Goal: Information Seeking & Learning: Learn about a topic

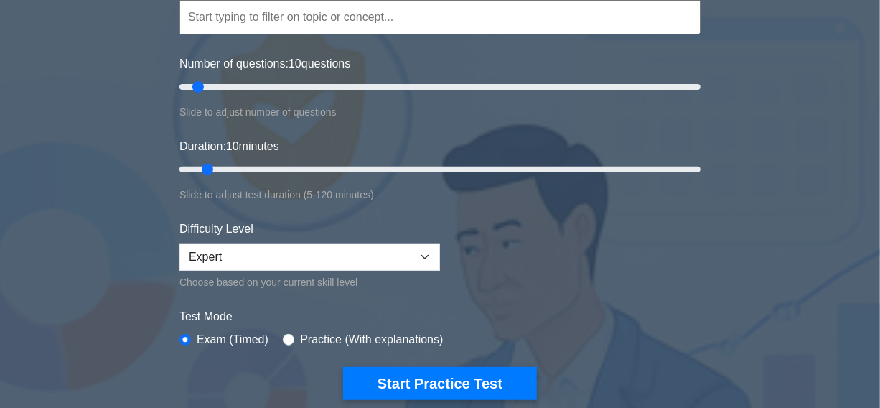
scroll to position [130, 0]
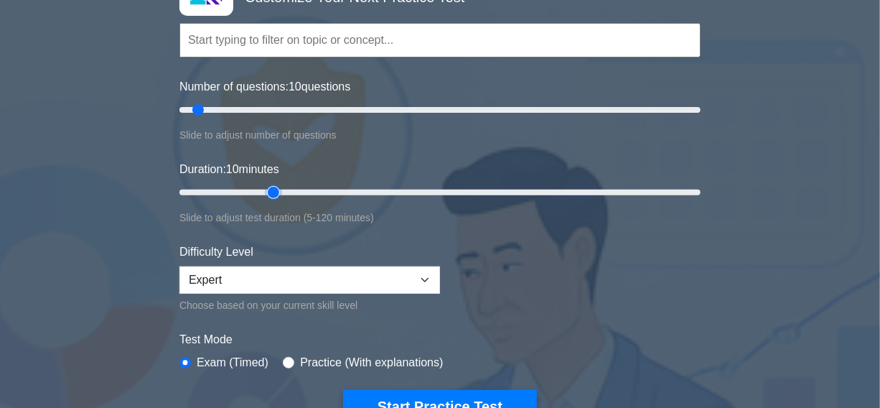
type input "25"
click at [270, 191] on input "Duration: 10 minutes" at bounding box center [439, 192] width 521 height 17
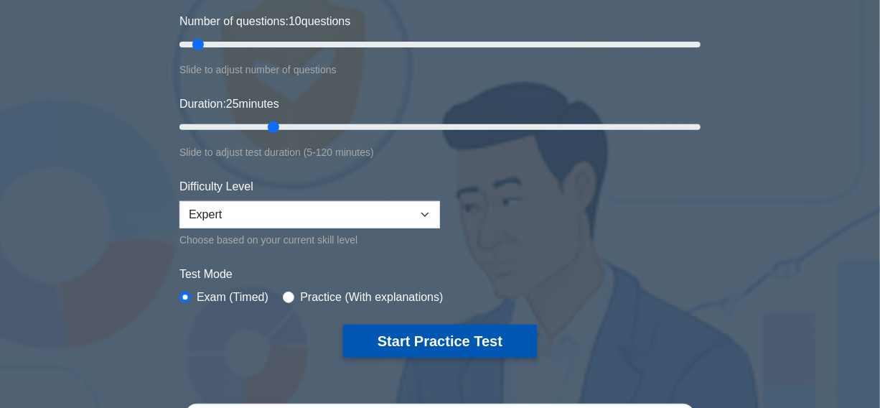
click at [425, 337] on button "Start Practice Test" at bounding box center [440, 341] width 194 height 33
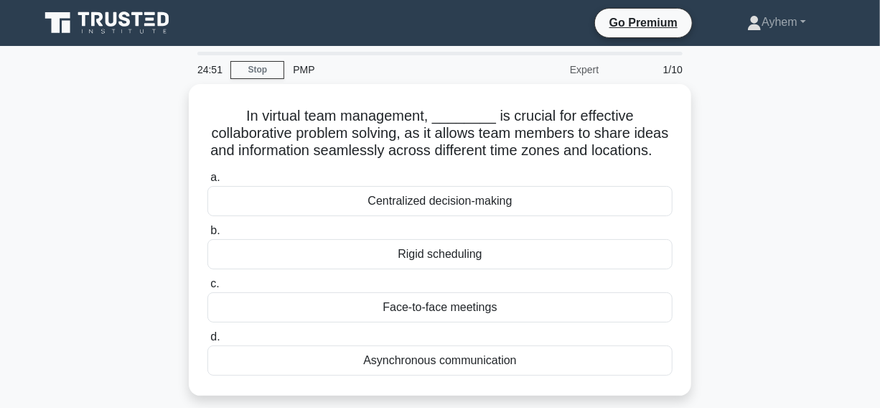
scroll to position [65, 0]
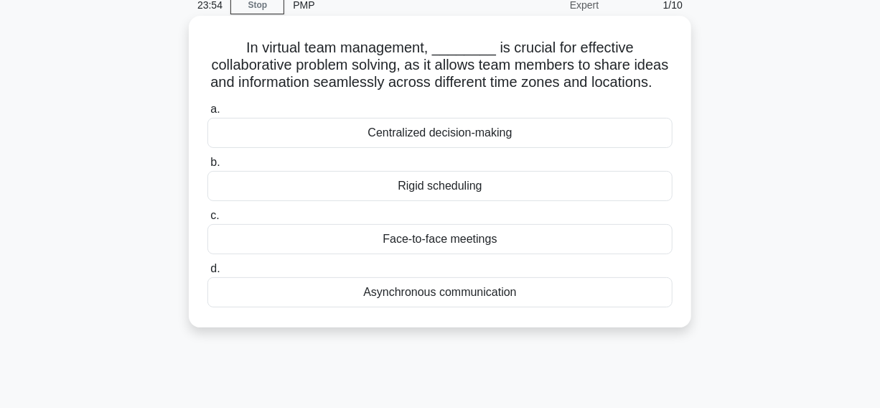
click at [314, 307] on div "Asynchronous communication" at bounding box center [439, 292] width 465 height 30
click at [207, 274] on input "d. Asynchronous communication" at bounding box center [207, 268] width 0 height 9
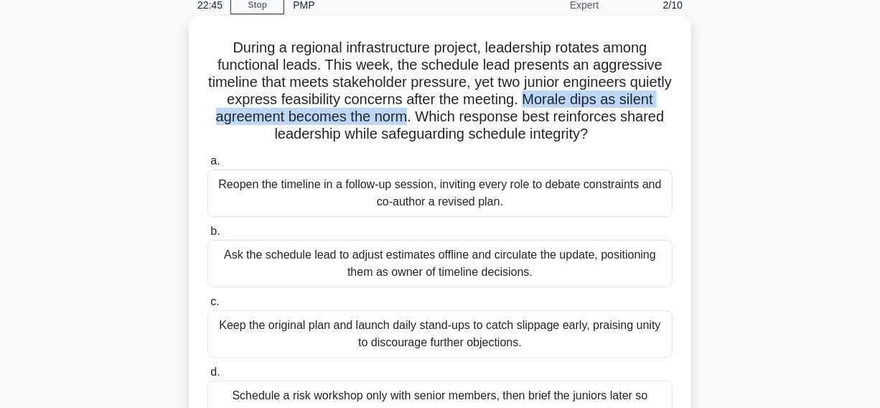
drag, startPoint x: 570, startPoint y: 99, endPoint x: 453, endPoint y: 120, distance: 118.9
click at [453, 120] on h5 "During a regional infrastructure project, leadership rotates among functional l…" at bounding box center [440, 91] width 468 height 105
copy h5 "Morale dips as silent agreement becomes the norm"
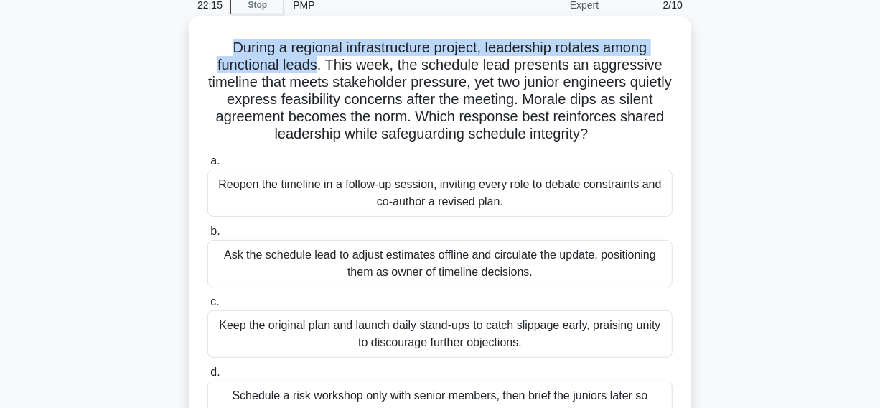
drag, startPoint x: 225, startPoint y: 49, endPoint x: 319, endPoint y: 65, distance: 96.1
click at [319, 65] on h5 "During a regional infrastructure project, leadership rotates among functional l…" at bounding box center [440, 91] width 468 height 105
copy h5 "During a regional infrastructure project, leadership rotates among functional l…"
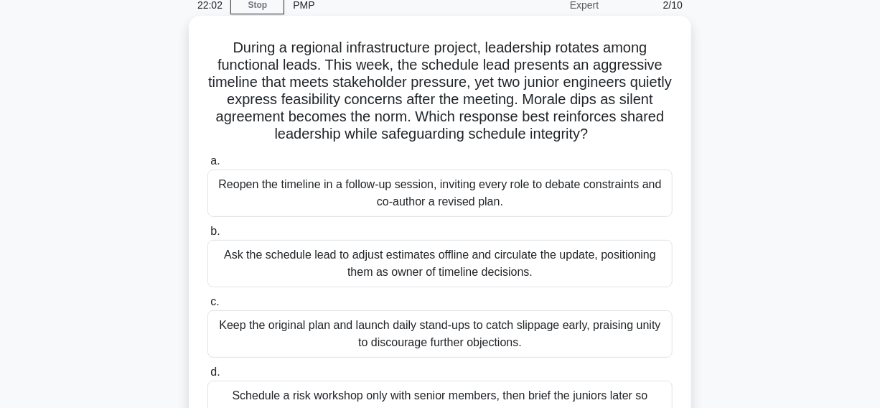
click at [378, 89] on h5 "During a regional infrastructure project, leadership rotates among functional l…" at bounding box center [440, 91] width 468 height 105
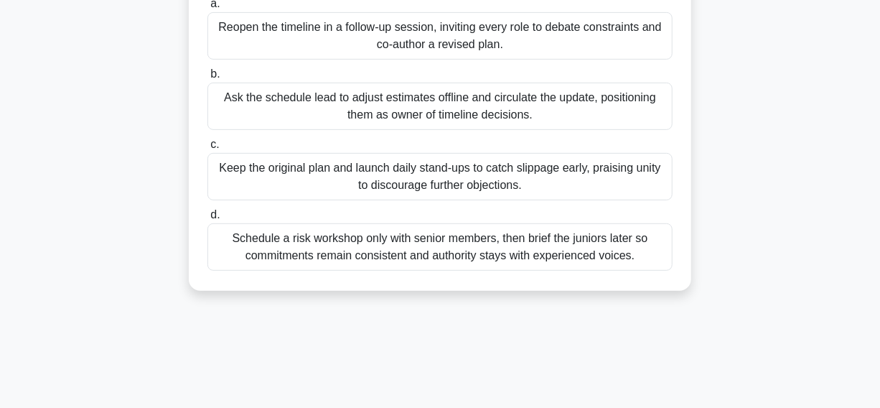
scroll to position [195, 0]
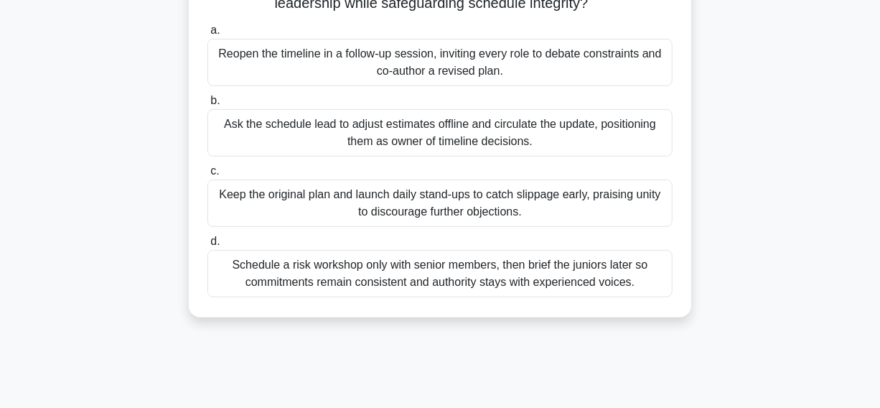
drag, startPoint x: 102, startPoint y: 52, endPoint x: 547, endPoint y: 78, distance: 445.8
click at [547, 78] on div "During a regional infrastructure project, leadership rotates among functional l…" at bounding box center [440, 113] width 818 height 449
copy div "Reopen the timeline in a follow-up session, inviting every role to debate const…"
click at [320, 79] on div "Reopen the timeline in a follow-up session, inviting every role to debate const…" at bounding box center [439, 62] width 465 height 47
click at [207, 35] on input "a. Reopen the timeline in a follow-up session, inviting every role to debate co…" at bounding box center [207, 30] width 0 height 9
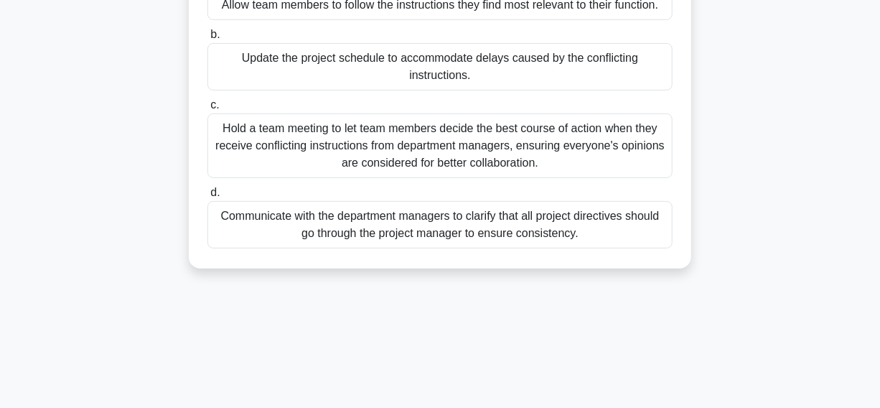
scroll to position [261, 0]
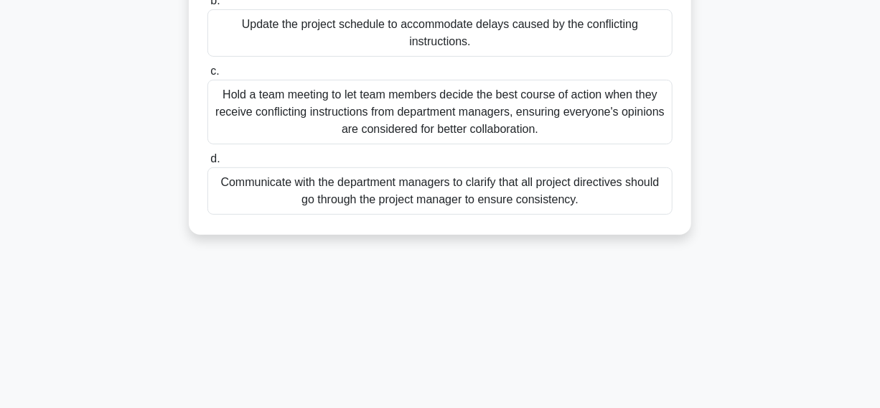
drag, startPoint x: 599, startPoint y: 204, endPoint x: 613, endPoint y: 204, distance: 13.6
click at [600, 204] on div "Communicate with the department managers to clarify that all project directives…" at bounding box center [439, 190] width 465 height 47
click at [207, 164] on input "d. Communicate with the department managers to clarify that all project directi…" at bounding box center [207, 158] width 0 height 9
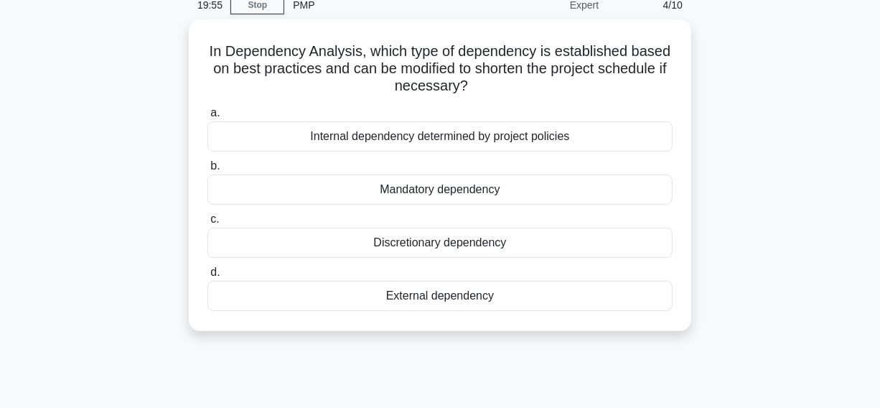
scroll to position [65, 0]
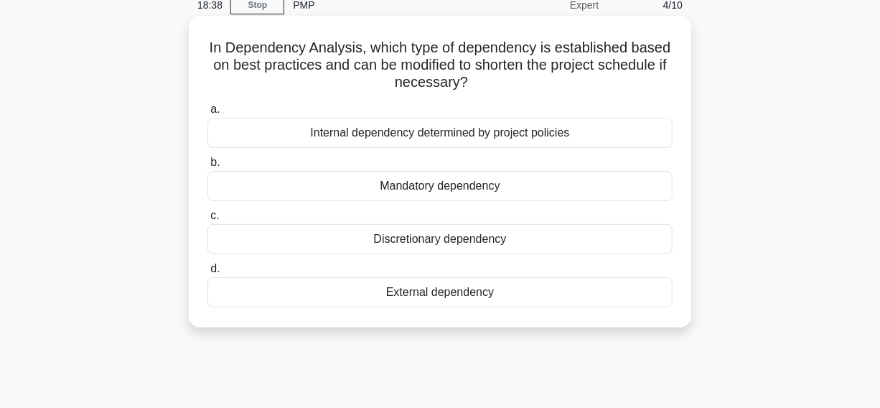
drag, startPoint x: 204, startPoint y: 46, endPoint x: 525, endPoint y: 201, distance: 356.4
click at [602, 302] on div "In Dependency Analysis, which type of dependency is established based on best p…" at bounding box center [440, 172] width 491 height 300
copy div "In Dependency Analysis, which type of dependency is established based on best p…"
click at [326, 243] on div "Discretionary dependency" at bounding box center [439, 239] width 465 height 30
click at [207, 220] on input "c. Discretionary dependency" at bounding box center [207, 215] width 0 height 9
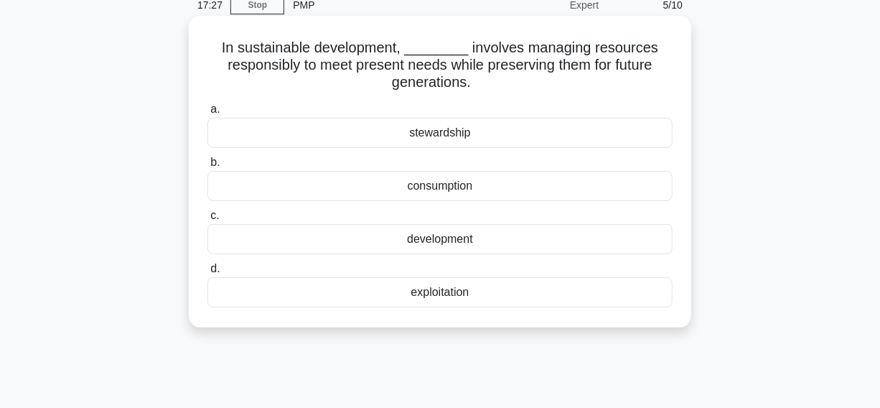
click at [349, 139] on div "stewardship" at bounding box center [439, 133] width 465 height 30
click at [207, 114] on input "a. stewardship" at bounding box center [207, 109] width 0 height 9
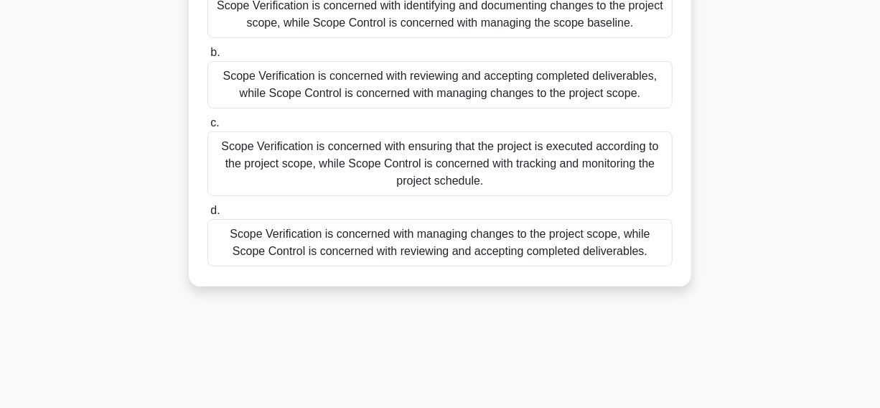
scroll to position [130, 0]
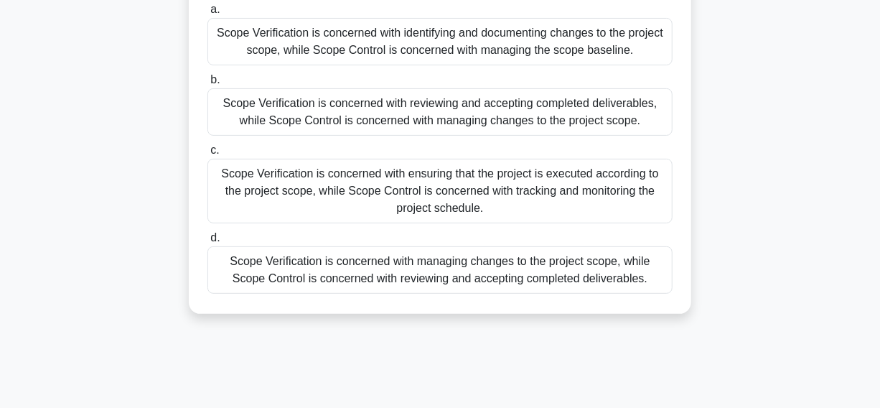
click at [243, 127] on div "Scope Verification is concerned with reviewing and accepting completed delivera…" at bounding box center [439, 111] width 465 height 47
click at [207, 85] on input "b. Scope Verification is concerned with reviewing and accepting completed deliv…" at bounding box center [207, 79] width 0 height 9
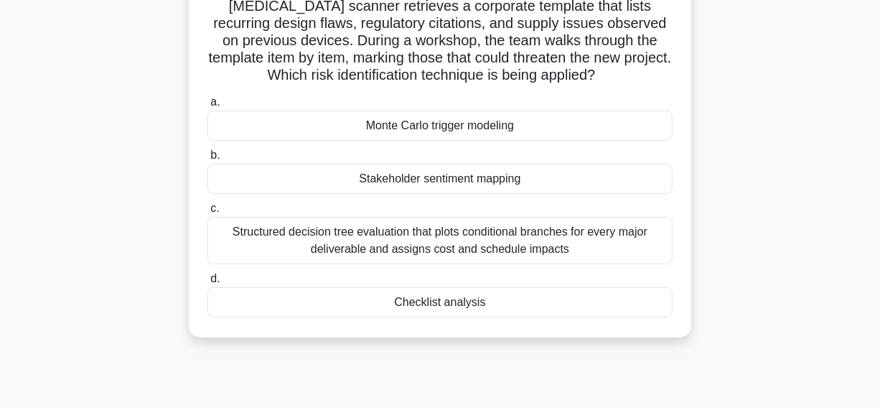
scroll to position [261, 0]
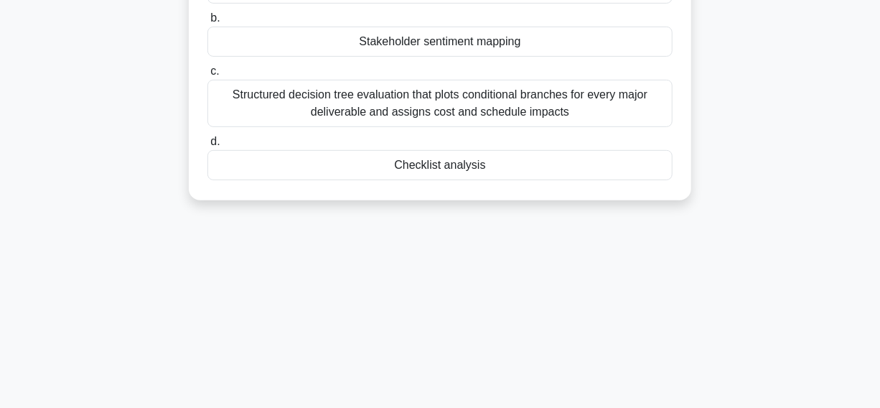
click at [348, 166] on div "Checklist analysis" at bounding box center [439, 165] width 465 height 30
click at [207, 146] on input "d. Checklist analysis" at bounding box center [207, 141] width 0 height 9
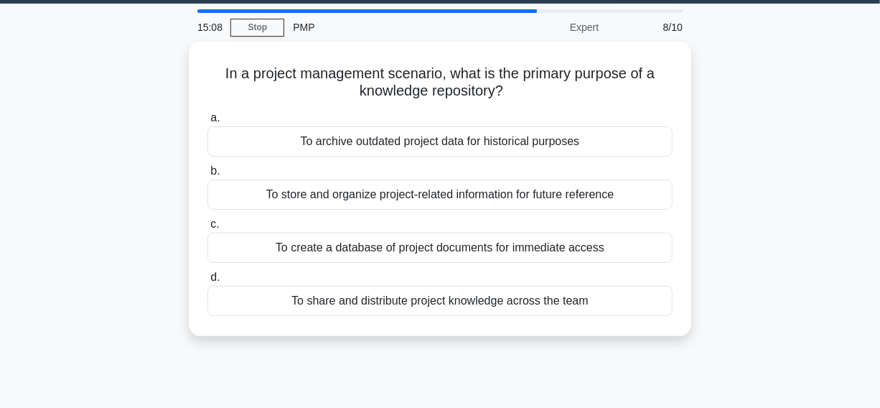
scroll to position [65, 0]
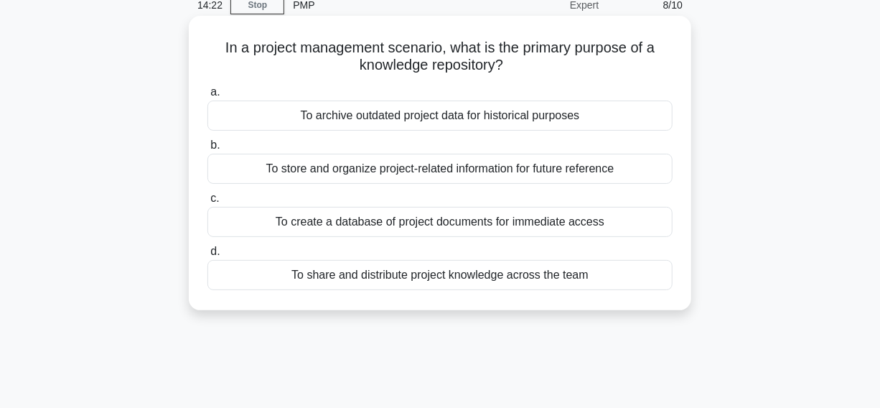
click at [269, 273] on div "To share and distribute project knowledge across the team" at bounding box center [439, 275] width 465 height 30
click at [207, 256] on input "d. To share and distribute project knowledge across the team" at bounding box center [207, 251] width 0 height 9
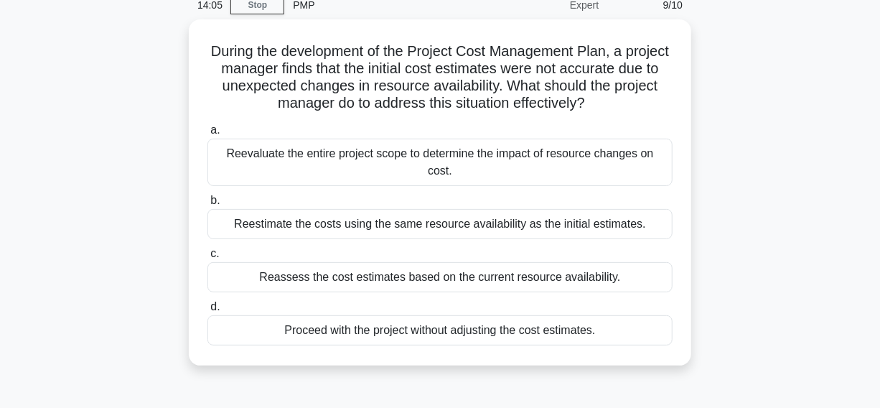
scroll to position [130, 0]
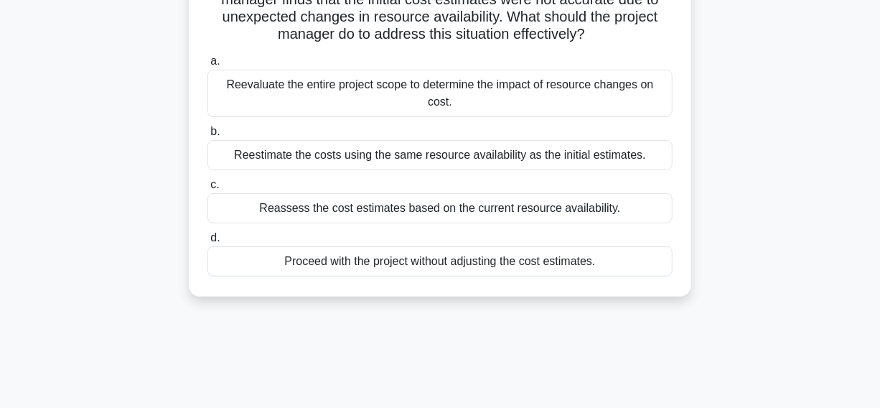
click at [231, 195] on div "Reassess the cost estimates based on the current resource availability." at bounding box center [439, 208] width 465 height 30
click at [207, 190] on input "c. Reassess the cost estimates based on the current resource availability." at bounding box center [207, 184] width 0 height 9
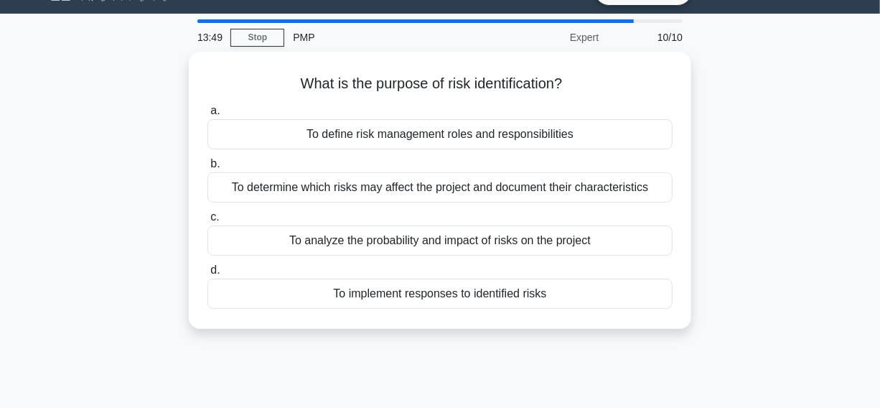
scroll to position [65, 0]
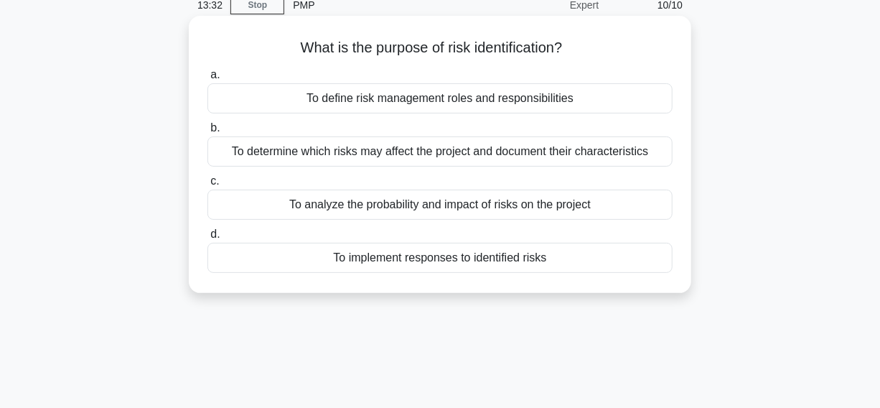
click at [221, 152] on div "To determine which risks may affect the project and document their characterist…" at bounding box center [439, 151] width 465 height 30
click at [207, 133] on input "b. To determine which risks may affect the project and document their character…" at bounding box center [207, 127] width 0 height 9
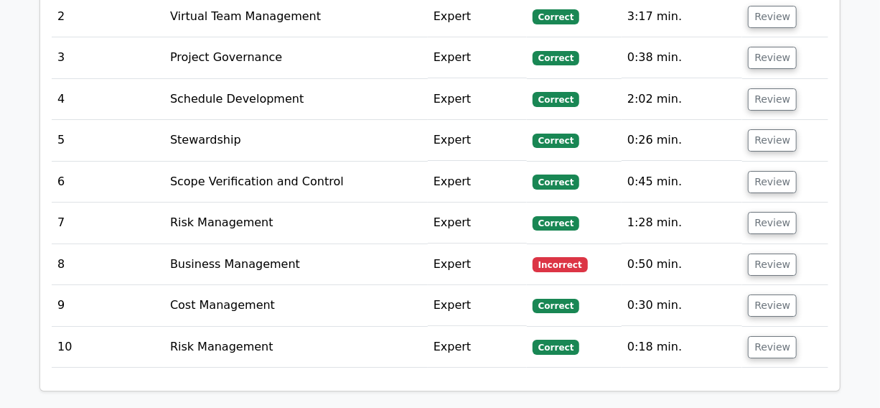
scroll to position [2218, 0]
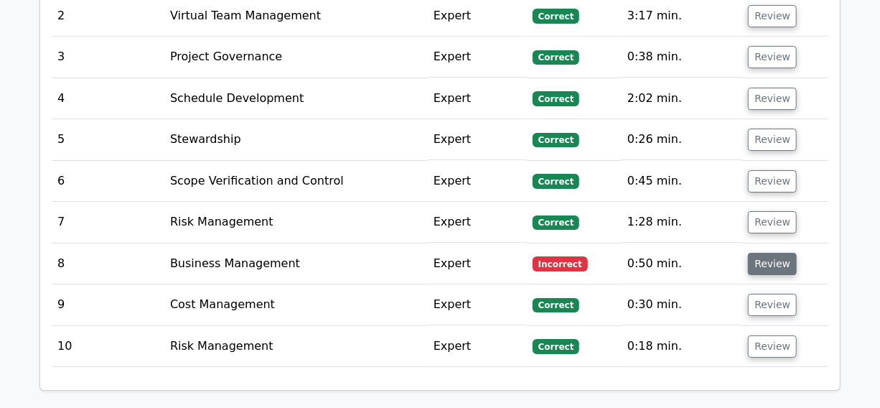
click at [768, 253] on button "Review" at bounding box center [772, 264] width 49 height 22
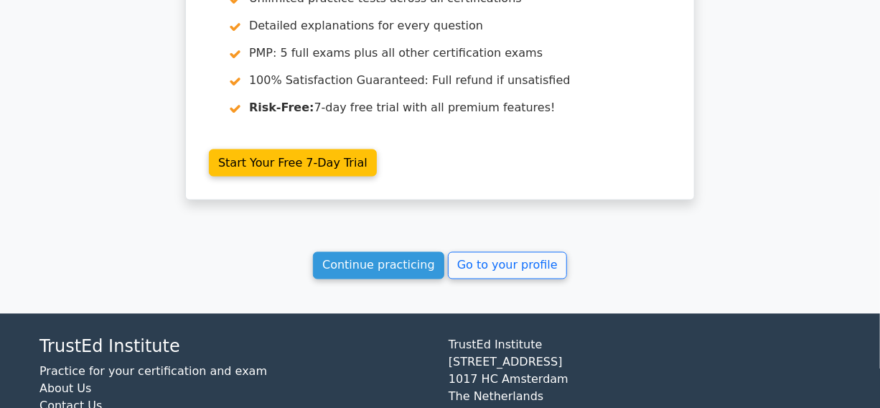
scroll to position [3465, 0]
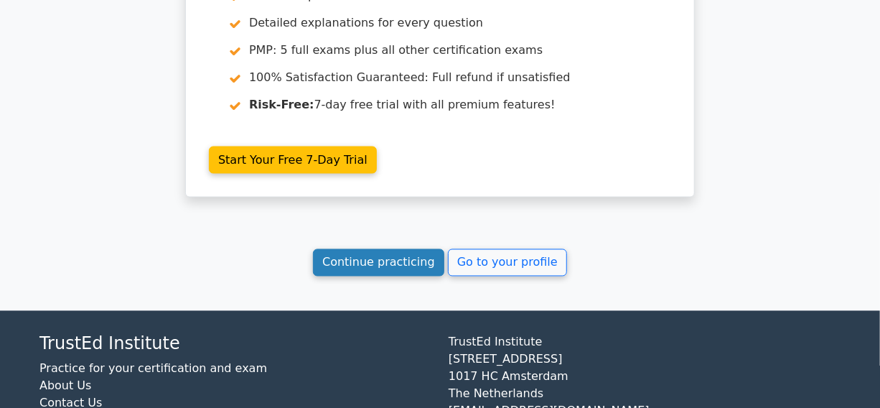
click at [365, 249] on link "Continue practicing" at bounding box center [378, 262] width 131 height 27
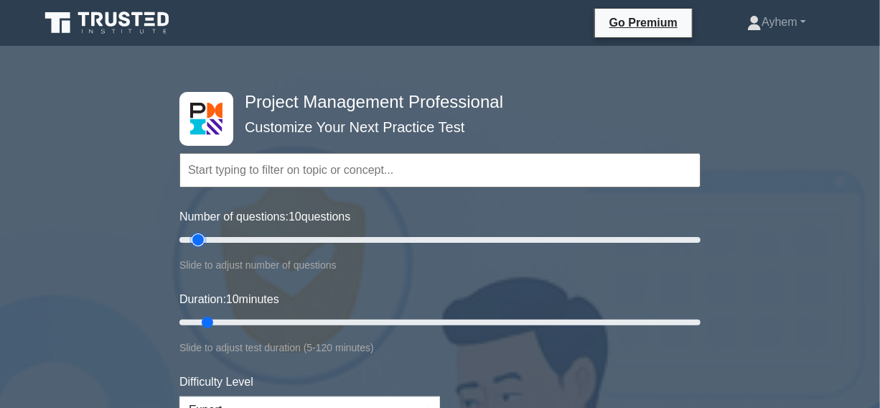
click at [205, 237] on input "Number of questions: 10 questions" at bounding box center [439, 239] width 521 height 17
type input "15"
click at [212, 238] on input "Number of questions: 15 questions" at bounding box center [439, 239] width 521 height 17
type input "45"
click at [362, 322] on input "Duration: 10 minutes" at bounding box center [439, 322] width 521 height 17
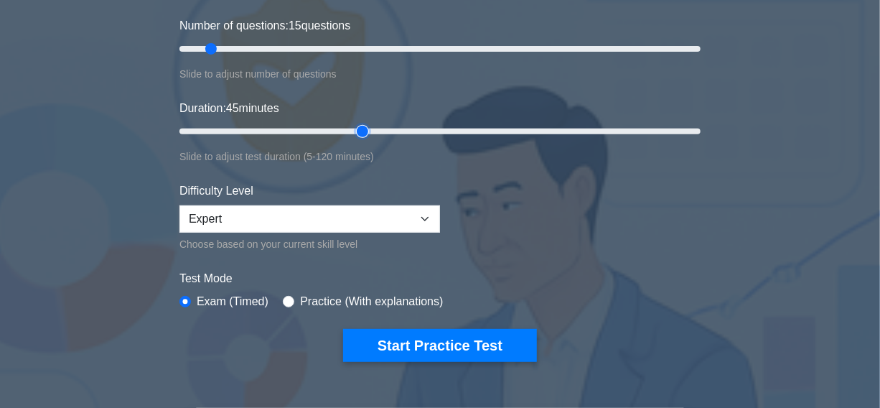
scroll to position [195, 0]
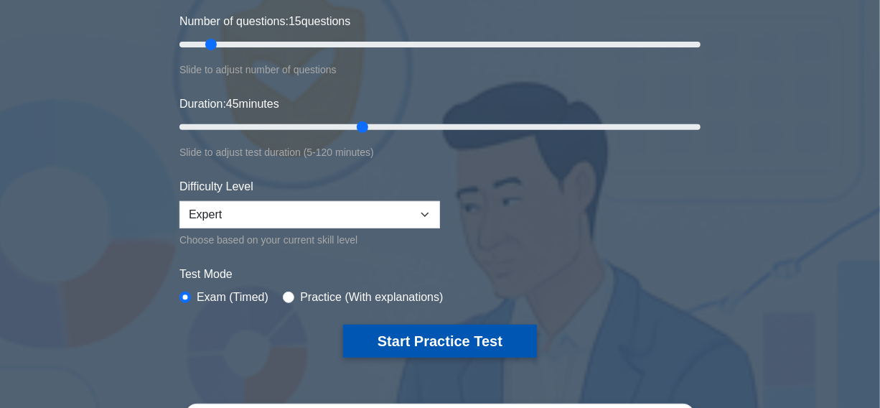
click at [429, 337] on button "Start Practice Test" at bounding box center [440, 341] width 194 height 33
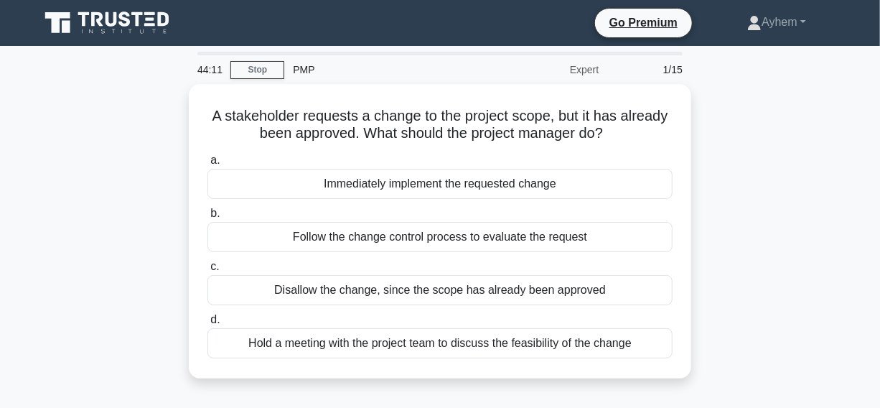
scroll to position [65, 0]
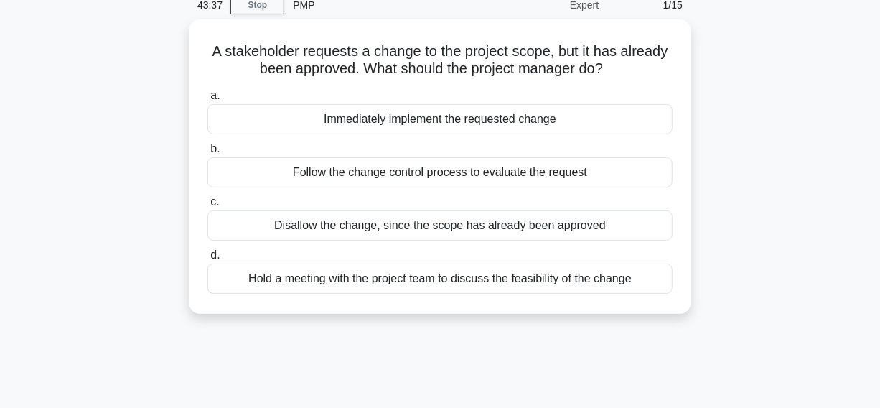
drag, startPoint x: 201, startPoint y: 39, endPoint x: 735, endPoint y: 334, distance: 609.9
click at [735, 334] on div "43:37 Stop PMP Expert 1/15 A stakeholder requests a change to the project scope…" at bounding box center [440, 346] width 818 height 718
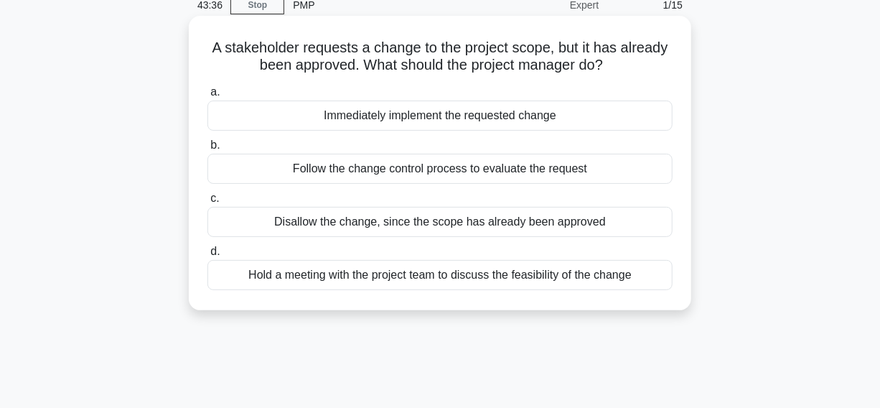
copy div "A stakeholder requests a change to the project scope, but it has already been a…"
click at [272, 168] on div "Follow the change control process to evaluate the request" at bounding box center [439, 169] width 465 height 30
click at [207, 150] on input "b. Follow the change control process to evaluate the request" at bounding box center [207, 145] width 0 height 9
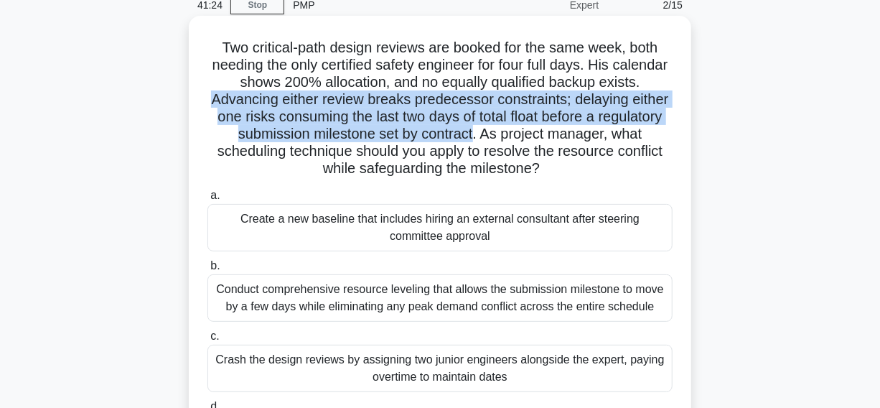
drag, startPoint x: 208, startPoint y: 101, endPoint x: 439, endPoint y: 126, distance: 231.8
click at [474, 136] on h5 "Two critical-path design reviews are booked for the same week, both needing the…" at bounding box center [440, 108] width 468 height 139
copy h5 "Advancing either review breaks predecessor constraints; delaying either one ris…"
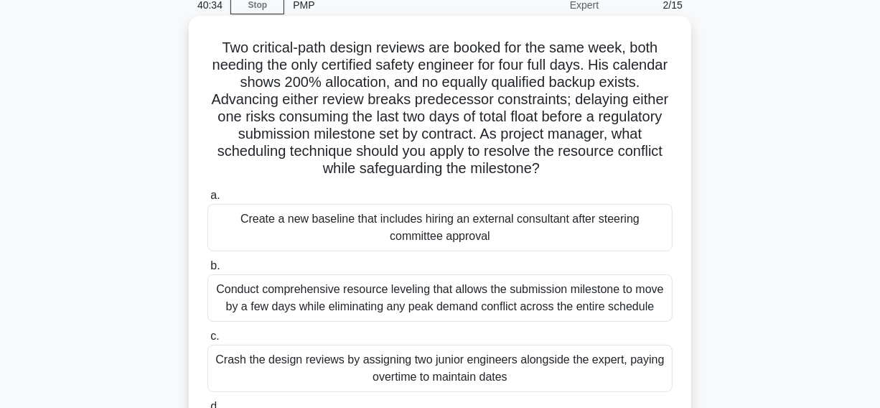
click at [378, 73] on h5 "Two critical-path design reviews are booked for the same week, both needing the…" at bounding box center [440, 108] width 468 height 139
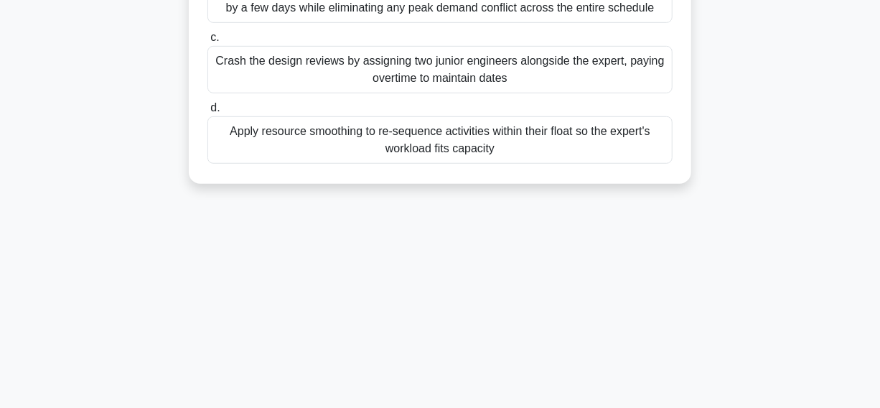
drag, startPoint x: 215, startPoint y: 43, endPoint x: 426, endPoint y: 333, distance: 358.3
click at [572, 407] on html "Go Premium [GEOGRAPHIC_DATA]" at bounding box center [440, 20] width 880 height 775
click at [258, 231] on div "39:08 Stop PMP Expert 2/15 Two critical-path design reviews are booked for the …" at bounding box center [440, 44] width 818 height 718
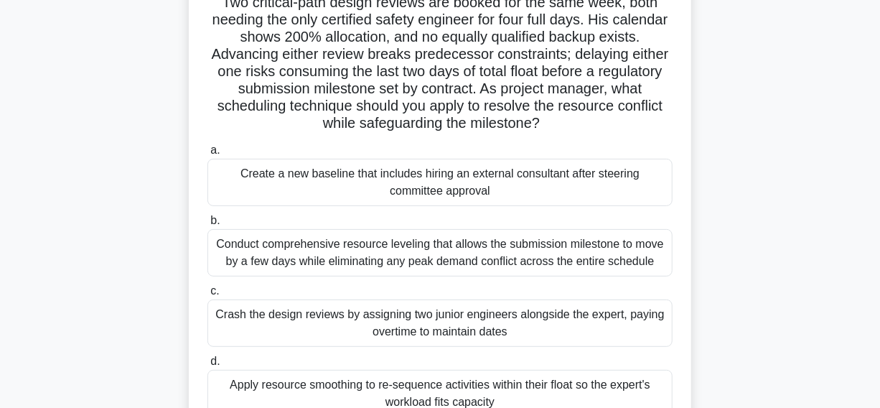
scroll to position [106, 0]
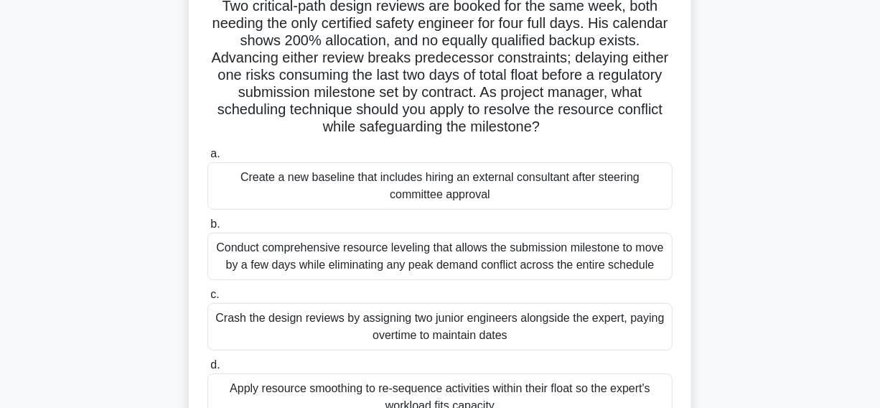
copy div "Two critical-path design reviews are booked for the same week, both needing the…"
click at [557, 128] on icon ".spinner_0XTQ{transform-origin:center;animation:spinner_y6GP .75s linear infini…" at bounding box center [548, 127] width 17 height 17
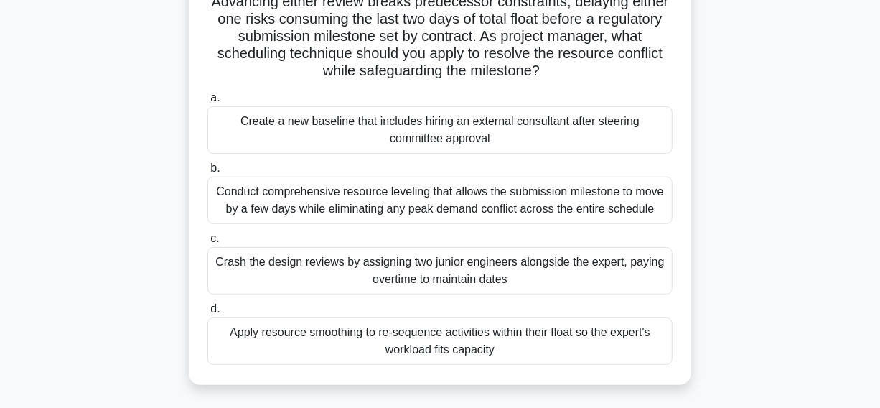
scroll to position [302, 0]
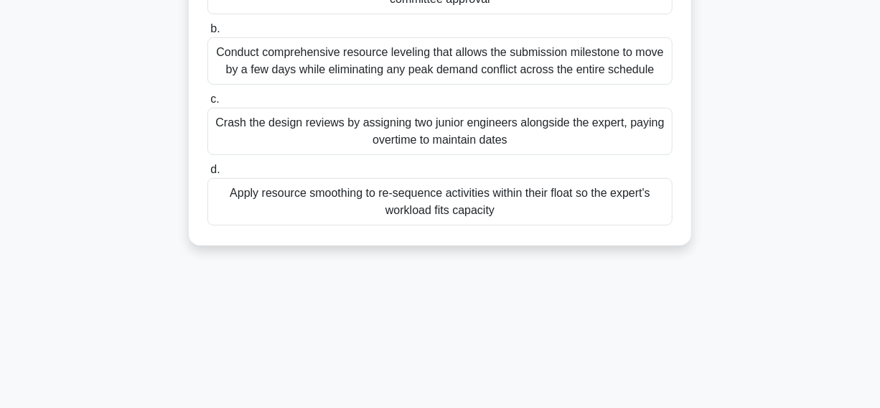
click at [251, 201] on div "Apply resource smoothing to re-sequence activities within their float so the ex…" at bounding box center [439, 201] width 465 height 47
click at [215, 208] on div "Apply resource smoothing to re-sequence activities within their float so the ex…" at bounding box center [439, 201] width 465 height 47
click at [207, 174] on input "d. Apply resource smoothing to re-sequence activities within their float so the…" at bounding box center [207, 169] width 0 height 9
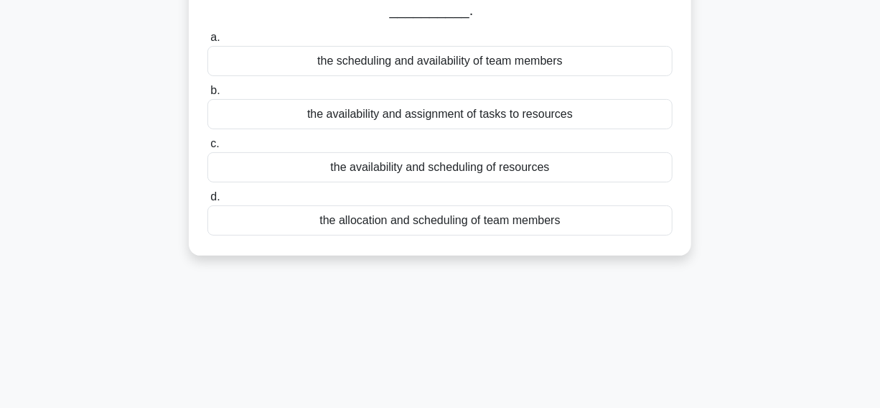
scroll to position [193, 0]
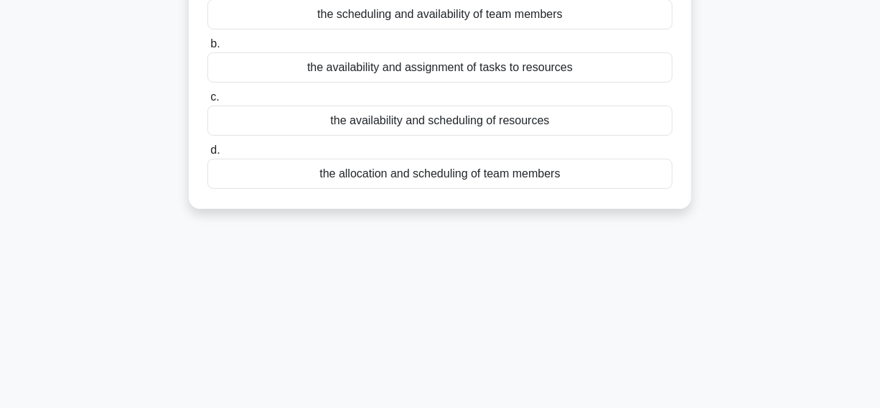
drag, startPoint x: 223, startPoint y: 40, endPoint x: 689, endPoint y: 313, distance: 540.6
click at [814, 399] on div "37:23 Stop PMP Expert 3/15 During project planning, the project manager is deve…" at bounding box center [440, 224] width 818 height 718
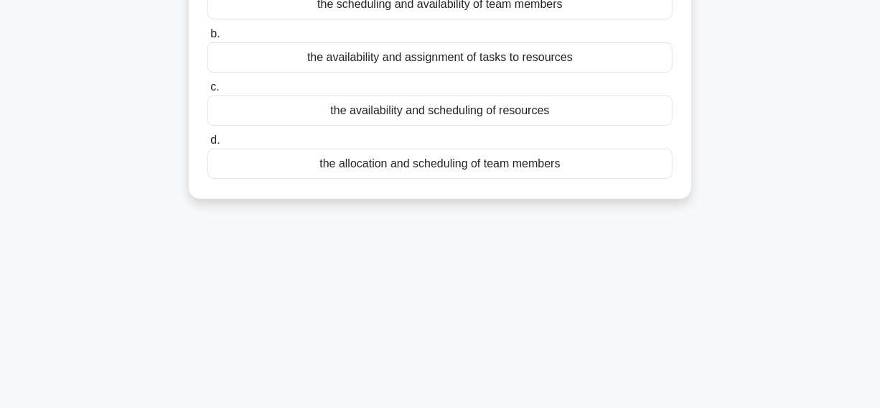
scroll to position [0, 0]
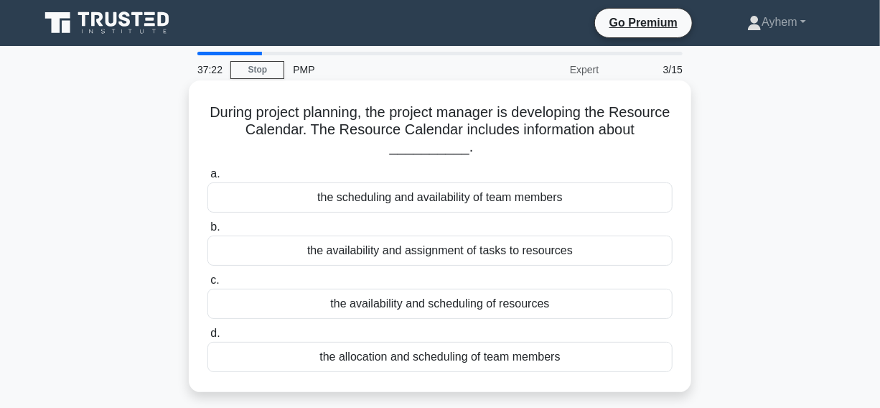
copy div "During project planning, the project manager is developing the Resource Calenda…"
click at [524, 145] on h5 "During project planning, the project manager is developing the Resource Calenda…" at bounding box center [440, 129] width 468 height 53
click at [302, 305] on div "the availability and scheduling of resources" at bounding box center [439, 304] width 465 height 30
click at [207, 285] on input "c. the availability and scheduling of resources" at bounding box center [207, 280] width 0 height 9
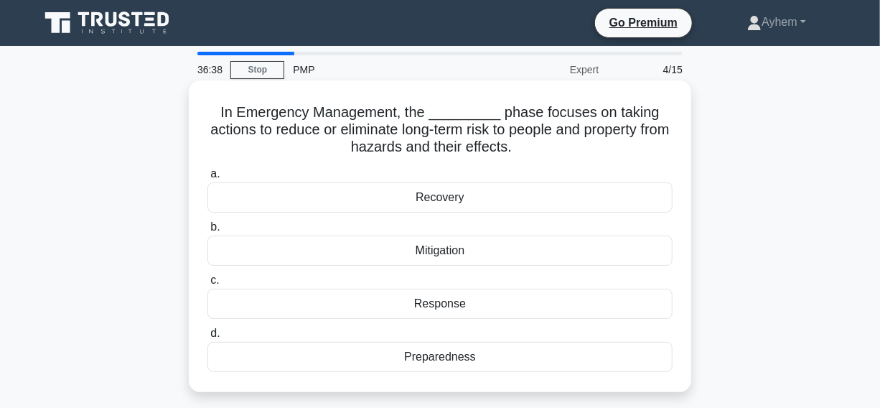
click at [316, 251] on div "Mitigation" at bounding box center [439, 250] width 465 height 30
click at [207, 232] on input "b. Mitigation" at bounding box center [207, 227] width 0 height 9
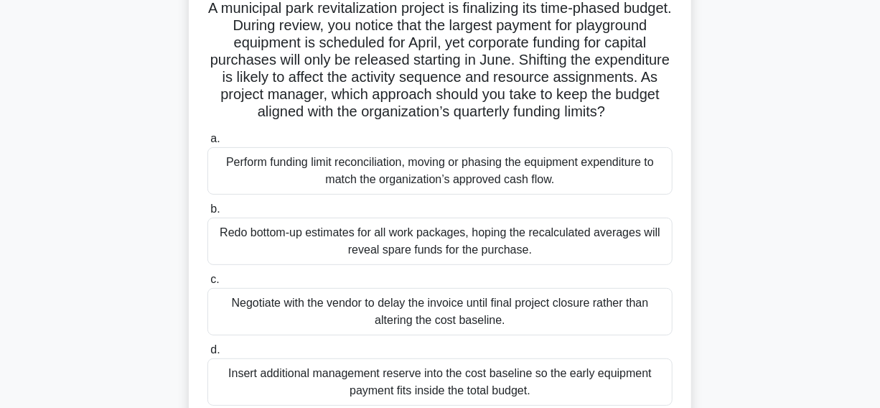
scroll to position [130, 0]
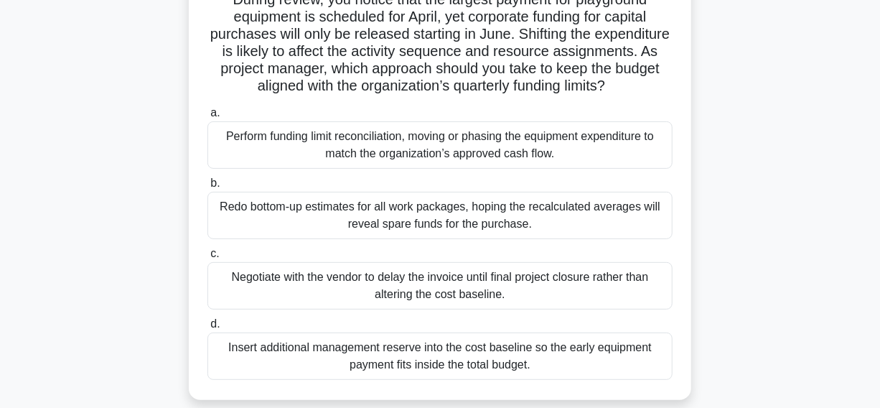
click at [247, 165] on div "Perform funding limit reconciliation, moving or phasing the equipment expenditu…" at bounding box center [439, 144] width 465 height 47
click at [207, 118] on input "a. Perform funding limit reconciliation, moving or phasing the equipment expend…" at bounding box center [207, 112] width 0 height 9
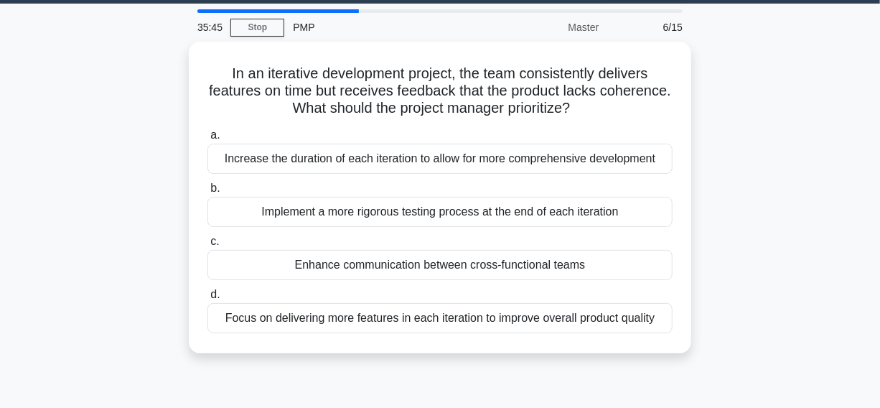
scroll to position [65, 0]
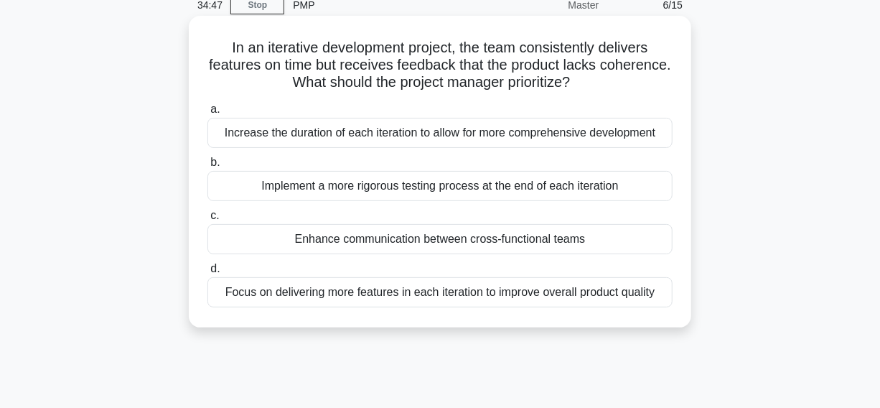
drag, startPoint x: 267, startPoint y: 239, endPoint x: 216, endPoint y: 236, distance: 51.1
click at [266, 239] on div "Enhance communication between cross-functional teams" at bounding box center [439, 239] width 465 height 30
click at [207, 220] on input "c. Enhance communication between cross-functional teams" at bounding box center [207, 215] width 0 height 9
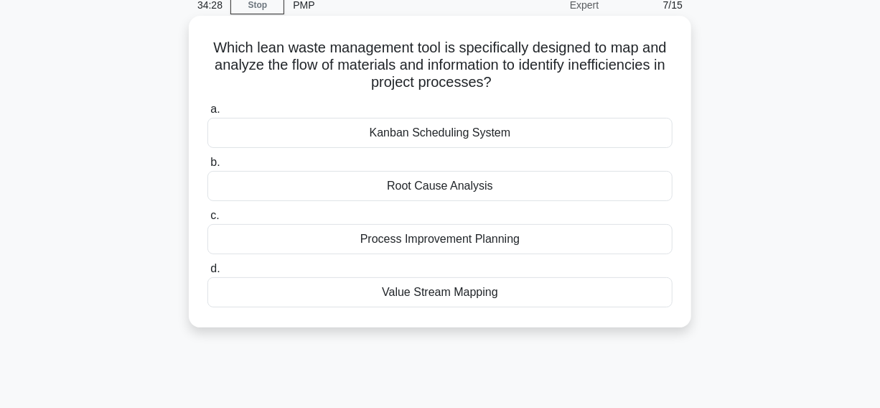
drag, startPoint x: 207, startPoint y: 45, endPoint x: 656, endPoint y: 319, distance: 526.1
click at [656, 319] on div "Which lean waste management tool is specifically designed to map and analyze th…" at bounding box center [440, 172] width 491 height 300
copy div "Which lean waste management tool is specifically designed to map and analyze th…"
click at [425, 47] on h5 "Which lean waste management tool is specifically designed to map and analyze th…" at bounding box center [440, 65] width 468 height 53
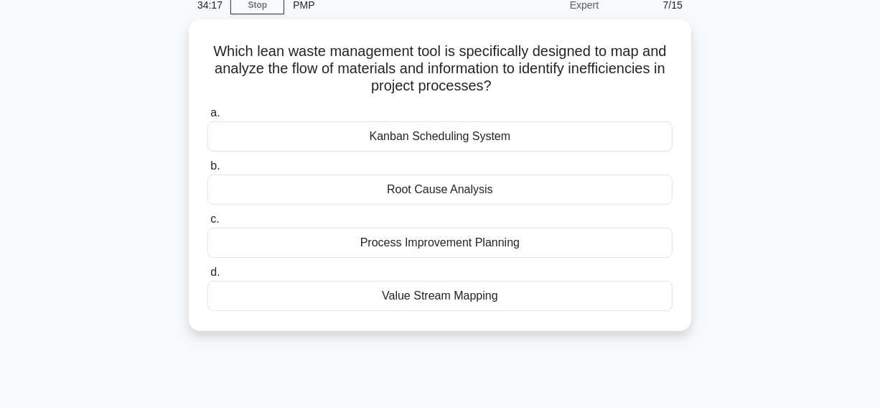
click at [778, 67] on div "Which lean waste management tool is specifically designed to map and analyze th…" at bounding box center [440, 183] width 818 height 329
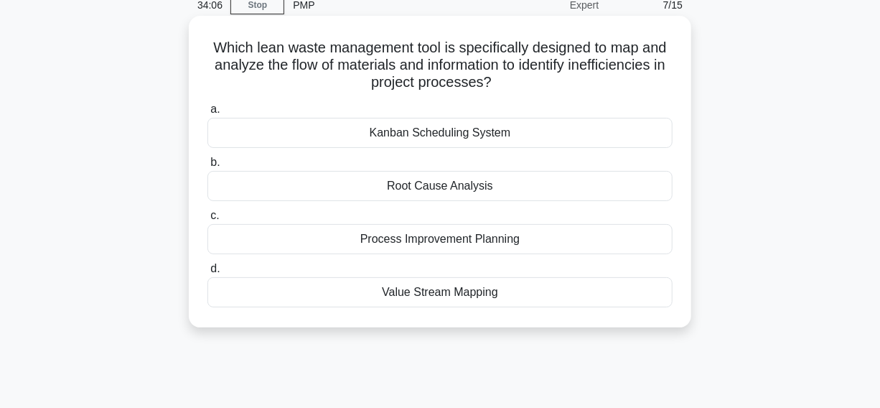
click at [342, 297] on div "Value Stream Mapping" at bounding box center [439, 292] width 465 height 30
click at [207, 274] on input "d. Value Stream Mapping" at bounding box center [207, 268] width 0 height 9
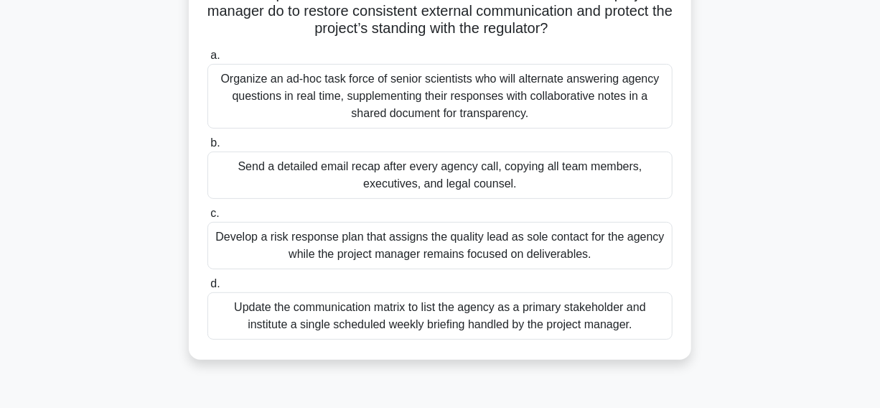
scroll to position [195, 0]
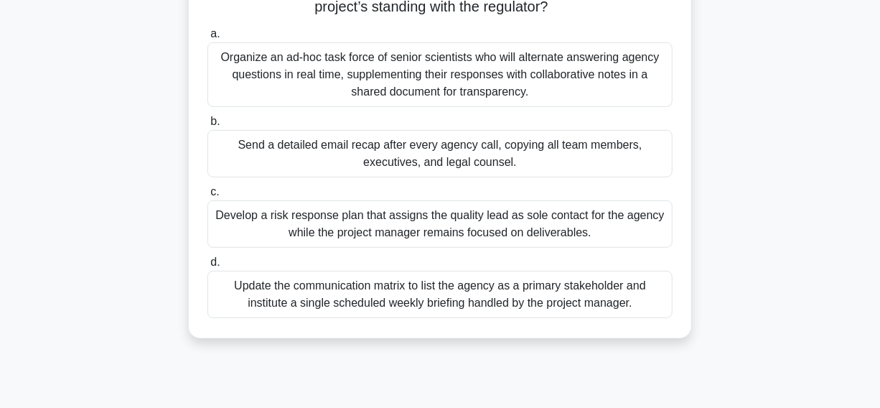
drag, startPoint x: 139, startPoint y: 281, endPoint x: 719, endPoint y: 322, distance: 580.9
click at [719, 322] on div "During a Phase-2 clinical trial upgrade, the regulatory agency begins phoning i…" at bounding box center [440, 122] width 818 height 467
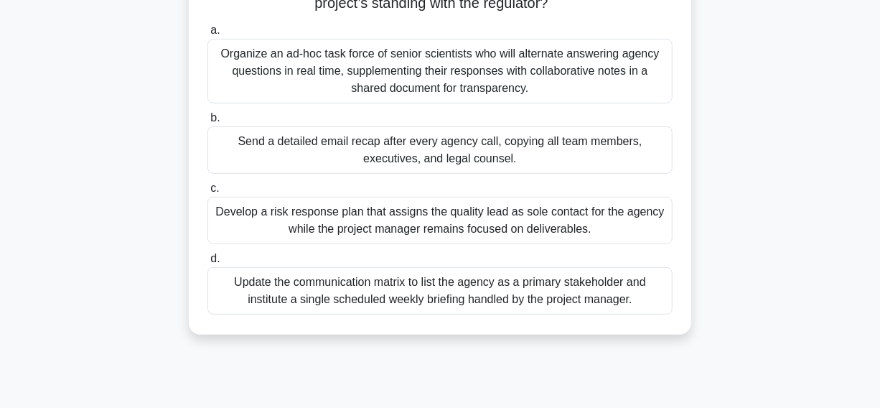
copy div "Update the communication matrix to list the agency as a primary stakeholder and…"
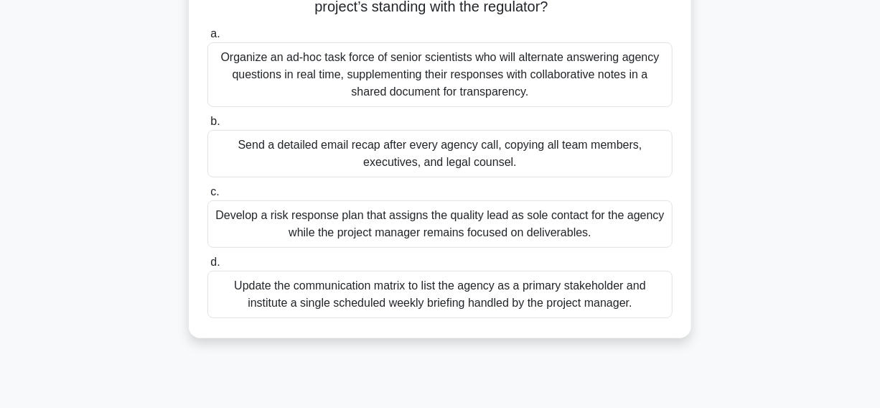
click at [36, 120] on div "During a Phase-2 clinical trial upgrade, the regulatory agency begins phoning i…" at bounding box center [440, 122] width 818 height 467
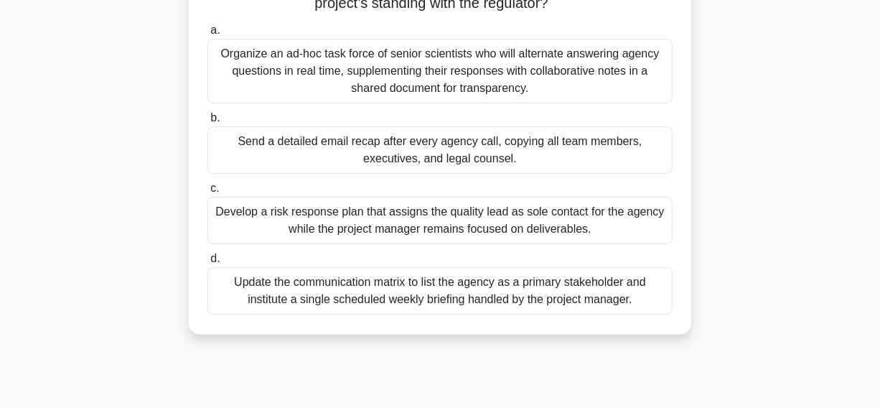
drag, startPoint x: 78, startPoint y: 127, endPoint x: 571, endPoint y: 173, distance: 494.6
click at [571, 173] on div "During a Phase-2 clinical trial upgrade, the regulatory agency begins phoning i…" at bounding box center [440, 122] width 818 height 467
copy label "b. Send a detailed email recap after every agency call, copying all team member…"
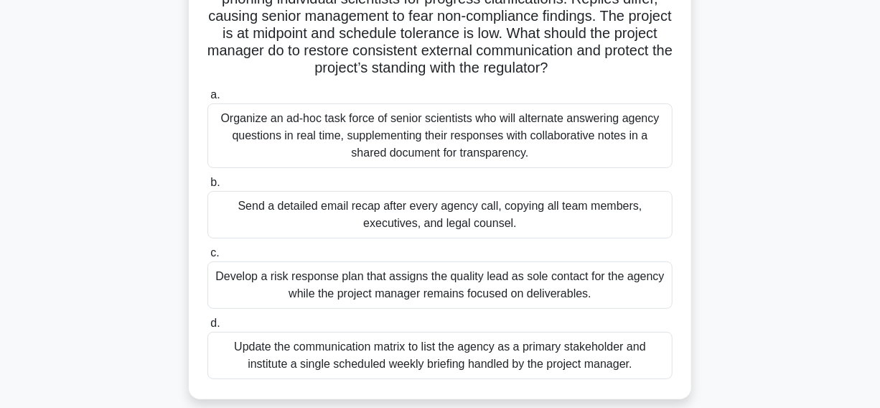
scroll to position [130, 0]
click at [633, 21] on h5 "During a Phase-2 clinical trial upgrade, the regulatory agency begins phoning i…" at bounding box center [440, 25] width 468 height 105
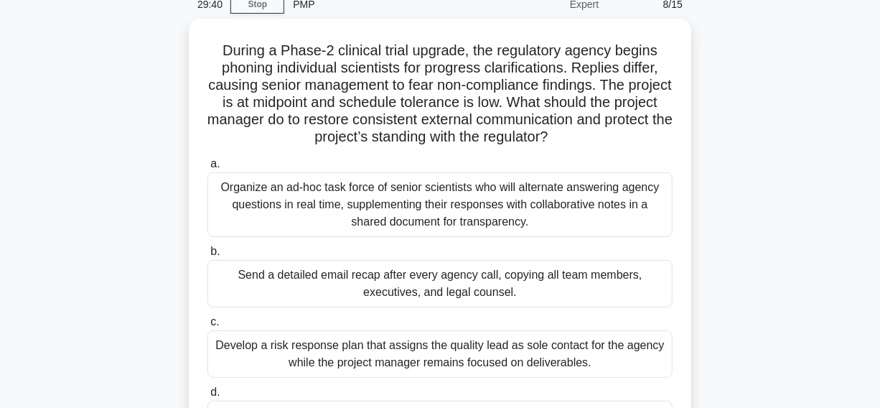
scroll to position [65, 0]
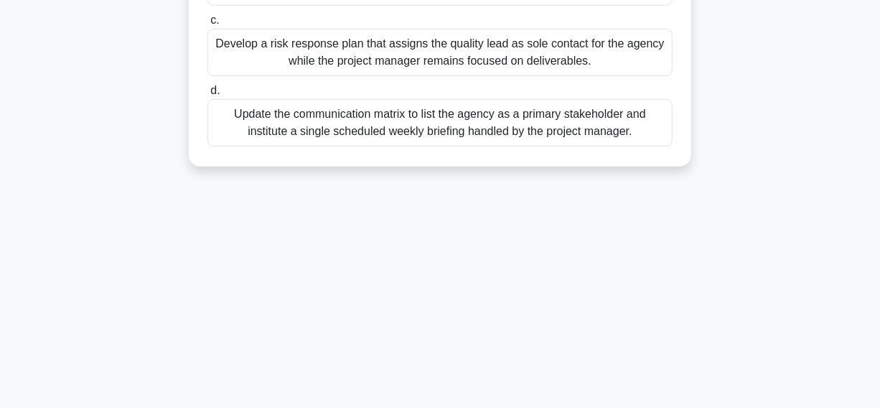
drag, startPoint x: 212, startPoint y: 44, endPoint x: 660, endPoint y: 374, distance: 556.6
click at [660, 374] on div "29:37 Stop PMP Expert 8/15 During a Phase-2 clinical trial upgrade, the regulat…" at bounding box center [440, 44] width 818 height 718
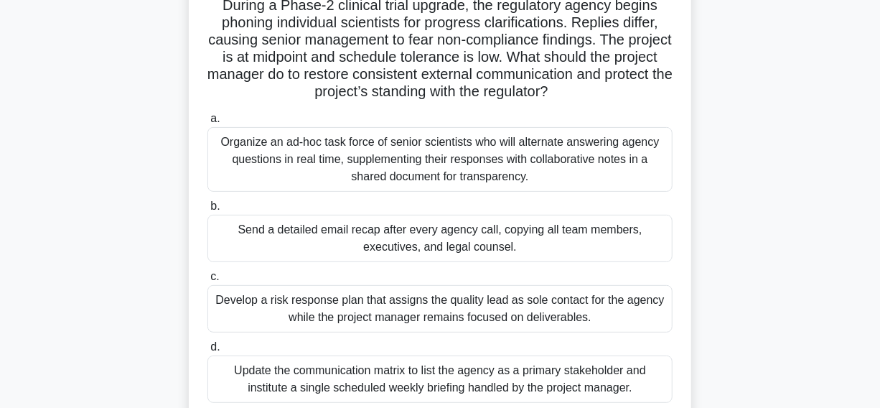
scroll to position [106, 0]
copy div "Loremi d Sitam-1 consecte adipi elitsed, doe temporinci utlabo etdolo magnaal e…"
click at [574, 45] on h5 "During a Phase-2 clinical trial upgrade, the regulatory agency begins phoning i…" at bounding box center [440, 49] width 468 height 105
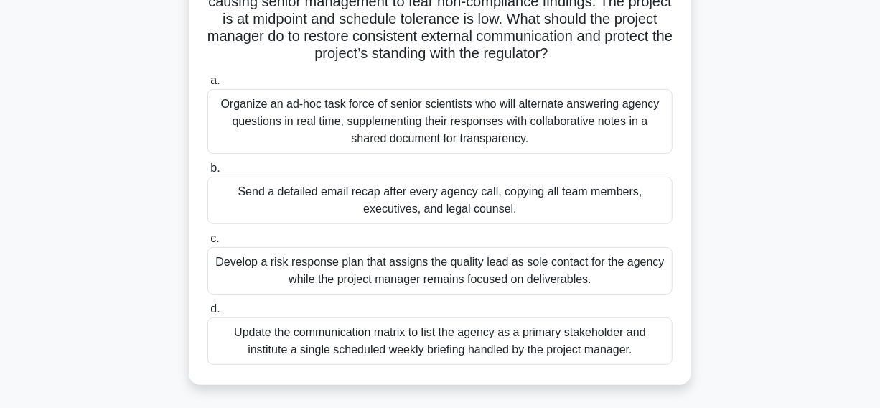
scroll to position [172, 0]
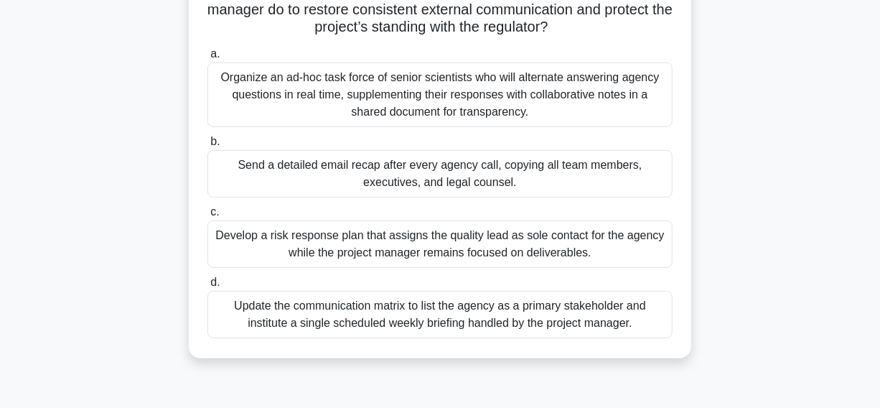
click at [235, 182] on div "Send a detailed email recap after every agency call, copying all team members, …" at bounding box center [439, 173] width 465 height 47
click at [207, 146] on input "b. Send a detailed email recap after every agency call, copying all team member…" at bounding box center [207, 141] width 0 height 9
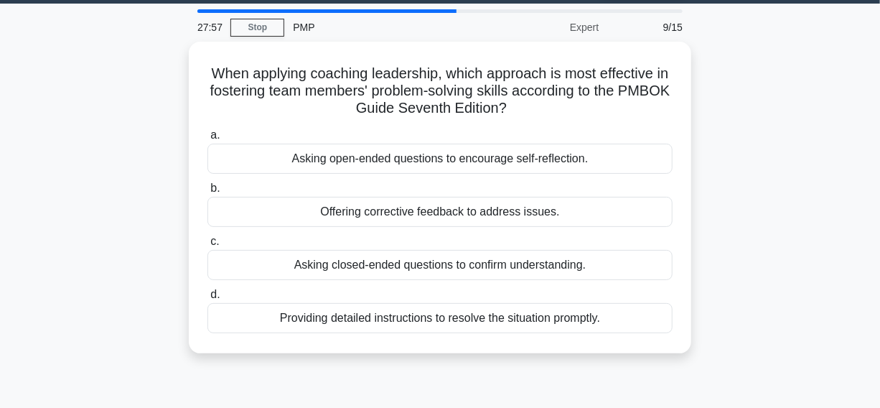
scroll to position [65, 0]
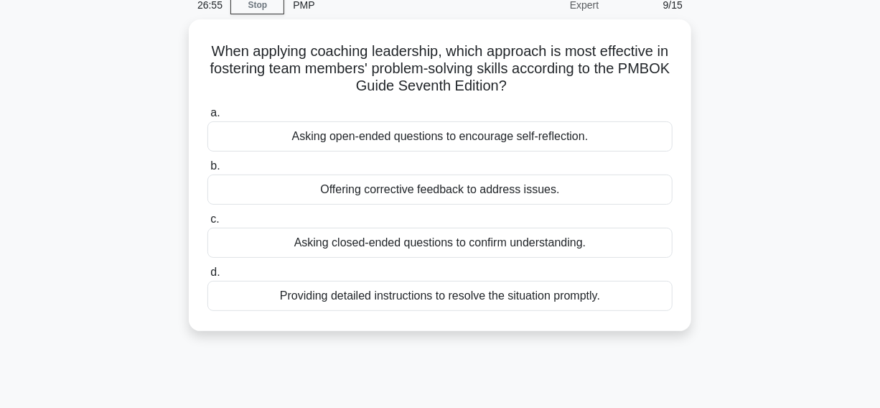
drag, startPoint x: 211, startPoint y: 45, endPoint x: 705, endPoint y: 315, distance: 562.9
click at [705, 315] on div "When applying coaching leadership, which approach is most effective in fosterin…" at bounding box center [440, 183] width 818 height 329
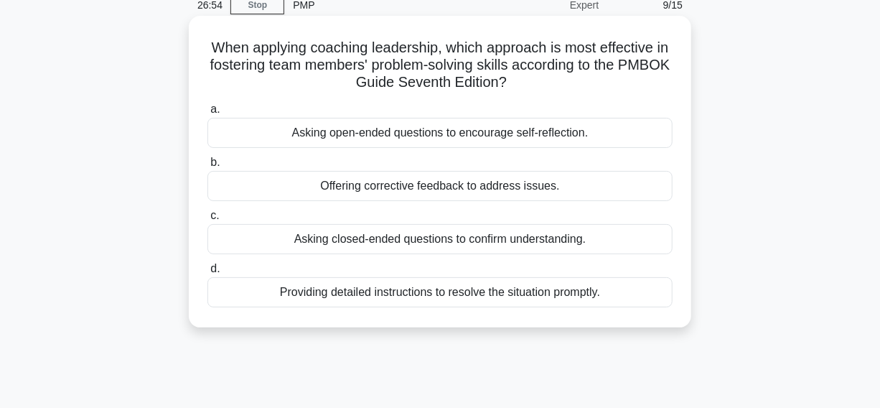
copy div "When applying coaching leadership, which approach is most effective in fosterin…"
click at [565, 62] on h5 "When applying coaching leadership, which approach is most effective in fosterin…" at bounding box center [440, 65] width 468 height 53
drag, startPoint x: 91, startPoint y: 103, endPoint x: 633, endPoint y: 144, distance: 543.5
click at [633, 144] on div "When applying coaching leadership, which approach is most effective in fosterin…" at bounding box center [440, 183] width 818 height 329
copy label "a. Asking open-ended questions to encourage self-reflection."
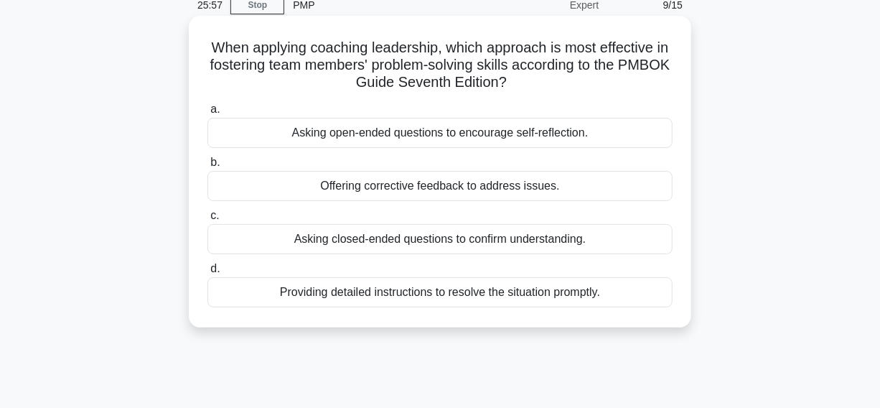
click at [256, 133] on div "Asking open-ended questions to encourage self-reflection." at bounding box center [439, 133] width 465 height 30
click at [207, 114] on input "a. Asking open-ended questions to encourage self-reflection." at bounding box center [207, 109] width 0 height 9
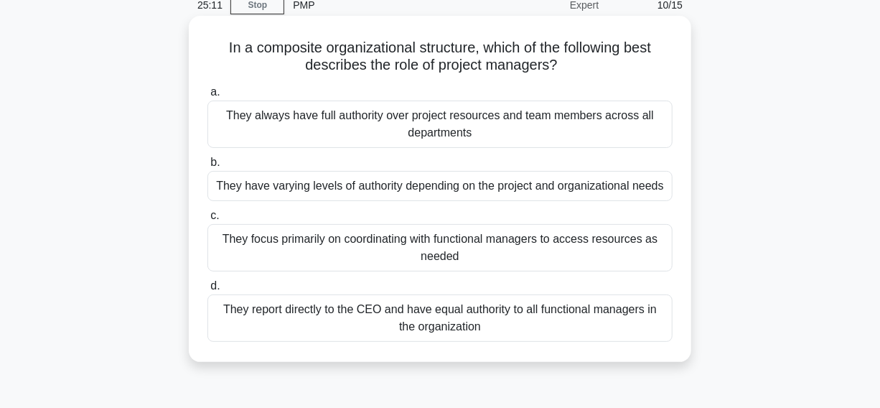
click at [234, 246] on div "They focus primarily on coordinating with functional managers to access resourc…" at bounding box center [439, 247] width 465 height 47
click at [207, 220] on input "c. They focus primarily on coordinating with functional managers to access reso…" at bounding box center [207, 215] width 0 height 9
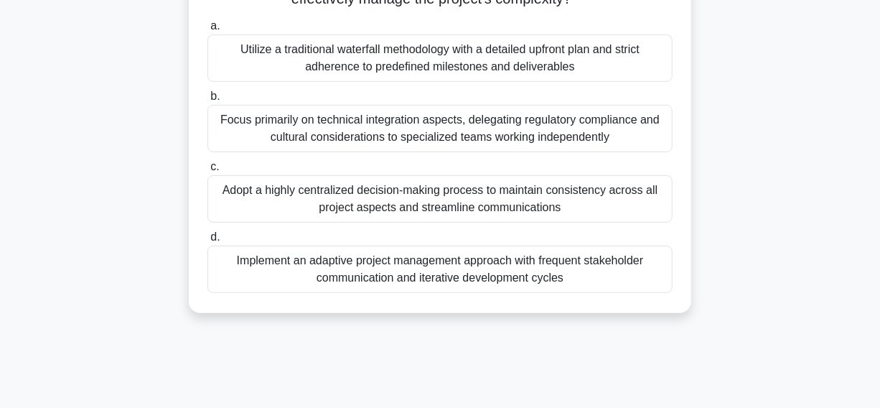
scroll to position [261, 0]
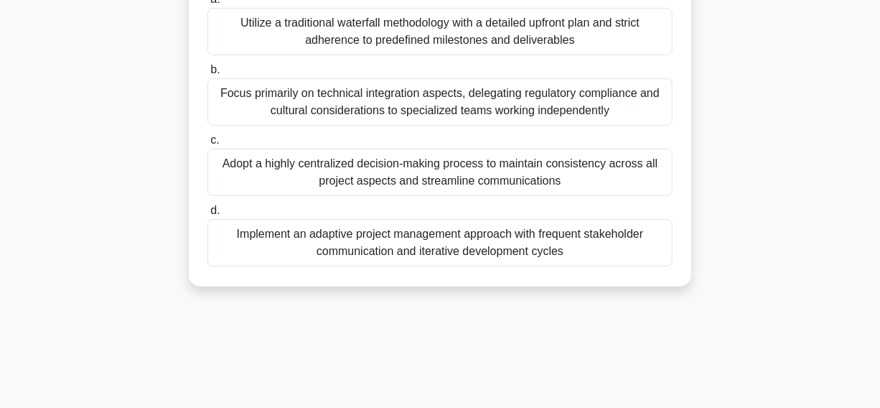
click at [237, 267] on div "a. Utilize a traditional waterfall methodology with a detailed upfront plan and…" at bounding box center [440, 128] width 482 height 281
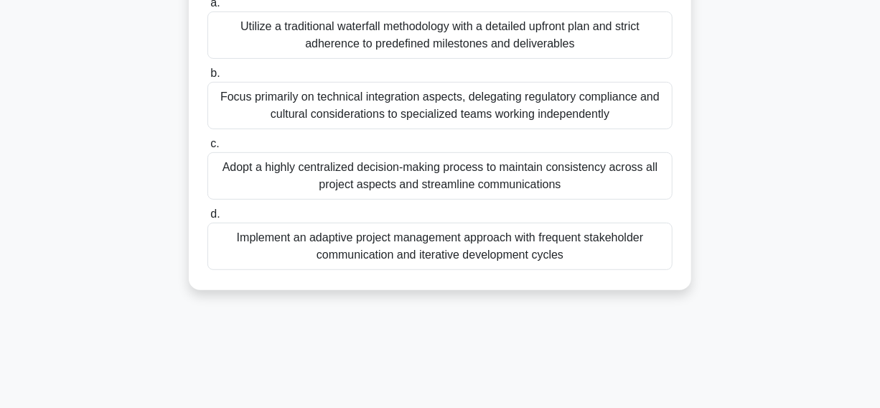
drag, startPoint x: 244, startPoint y: 252, endPoint x: 104, endPoint y: 251, distance: 140.0
click at [230, 253] on div "Implement an adaptive project management approach with frequent stakeholder com…" at bounding box center [439, 246] width 465 height 47
click at [207, 219] on input "d. Implement an adaptive project management approach with frequent stakeholder …" at bounding box center [207, 214] width 0 height 9
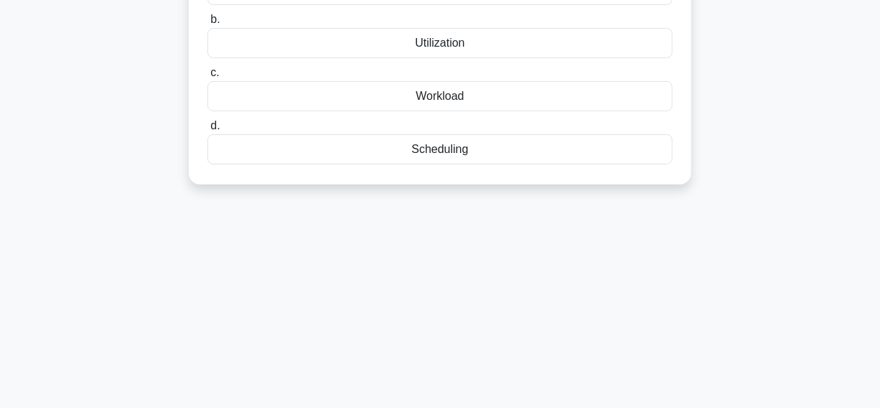
scroll to position [0, 0]
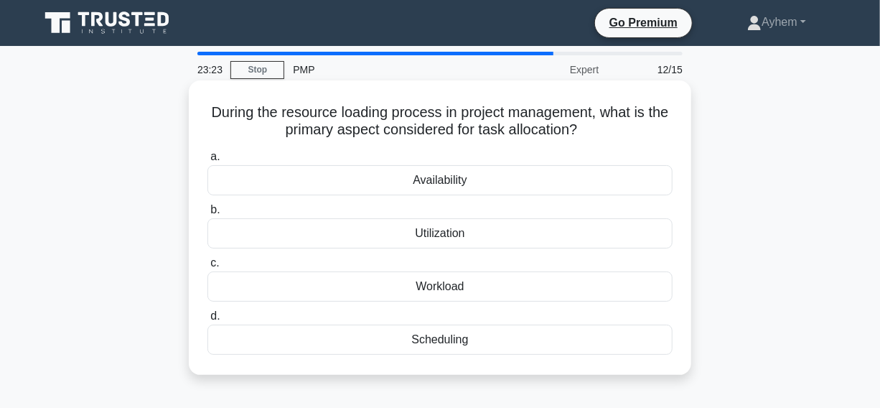
click at [248, 181] on div "Availability" at bounding box center [439, 180] width 465 height 30
click at [207, 162] on input "a. Availability" at bounding box center [207, 156] width 0 height 9
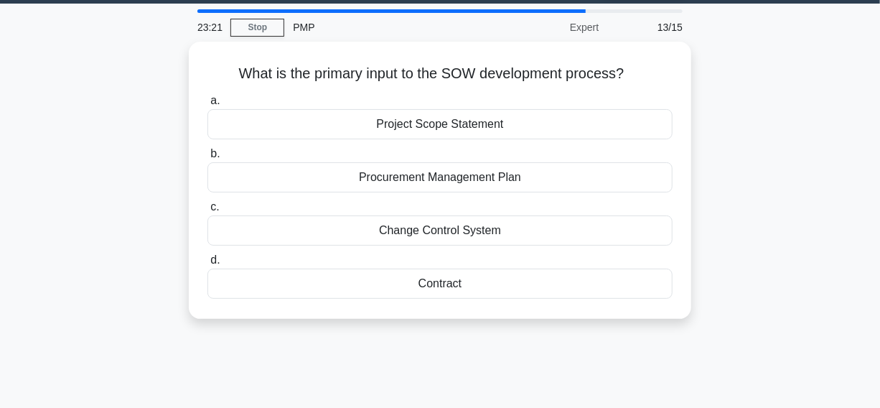
scroll to position [65, 0]
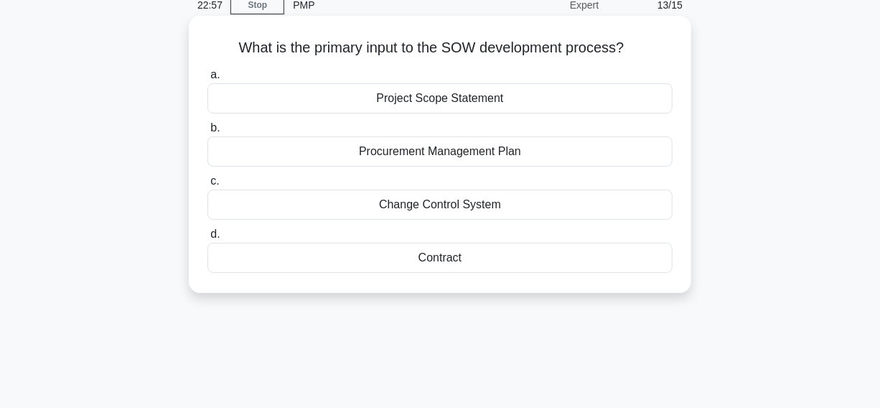
click at [326, 258] on div "Contract" at bounding box center [439, 258] width 465 height 30
click at [207, 239] on input "d. Contract" at bounding box center [207, 234] width 0 height 9
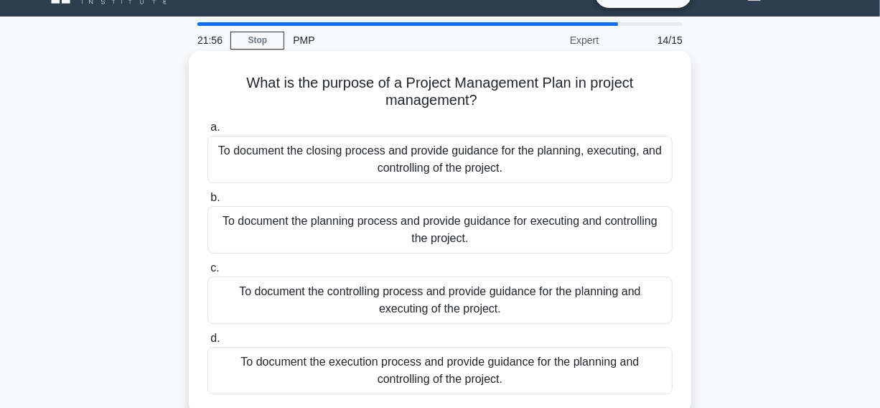
scroll to position [0, 0]
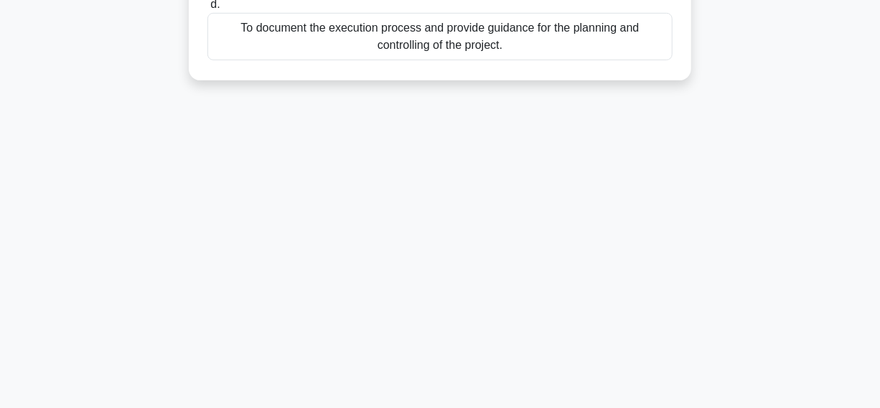
drag, startPoint x: 241, startPoint y: 106, endPoint x: 783, endPoint y: 428, distance: 630.3
click at [783, 407] on html "Go Premium [GEOGRAPHIC_DATA]" at bounding box center [440, 20] width 880 height 775
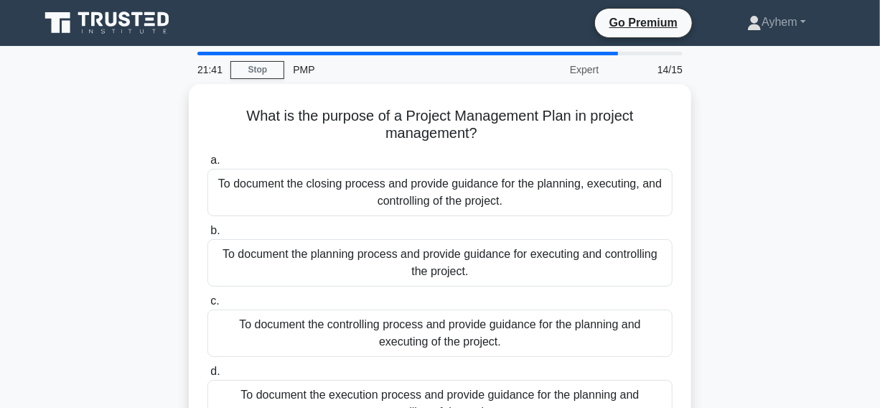
click at [801, 84] on div "What is the purpose of a Project Management Plan in project management? .spinne…" at bounding box center [440, 274] width 818 height 381
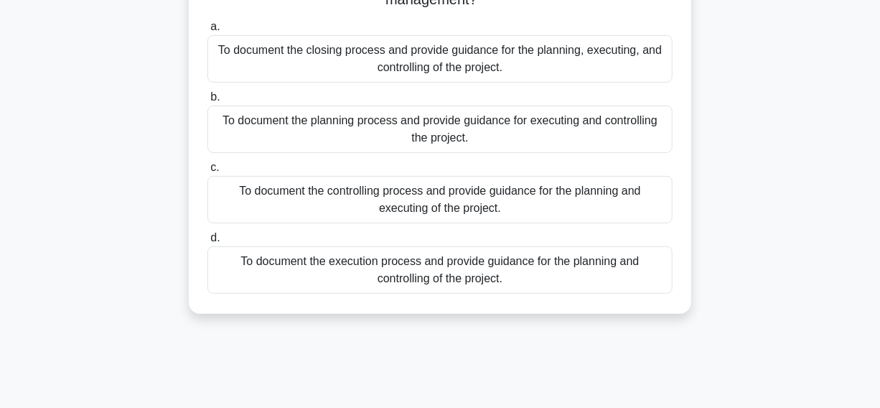
click at [605, 135] on div "To document the planning process and provide guidance for executing and control…" at bounding box center [439, 129] width 465 height 47
click at [207, 102] on input "b. To document the planning process and provide guidance for executing and cont…" at bounding box center [207, 97] width 0 height 9
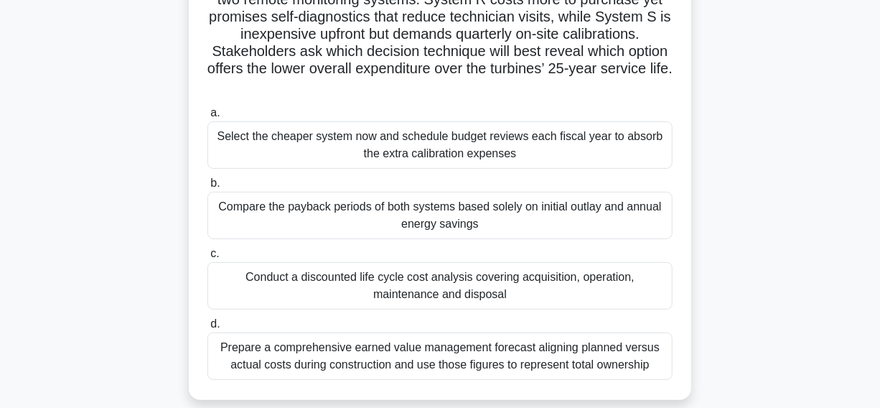
drag, startPoint x: 315, startPoint y: 291, endPoint x: 304, endPoint y: 291, distance: 10.8
click at [313, 291] on div "Conduct a discounted life cycle cost analysis covering acquisition, operation, …" at bounding box center [439, 285] width 465 height 47
click at [207, 258] on input "c. Conduct a discounted life cycle cost analysis covering acquisition, operatio…" at bounding box center [207, 253] width 0 height 9
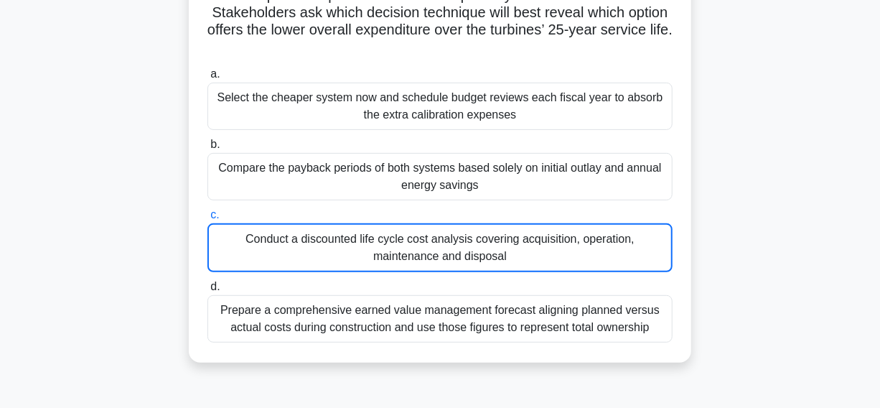
scroll to position [195, 0]
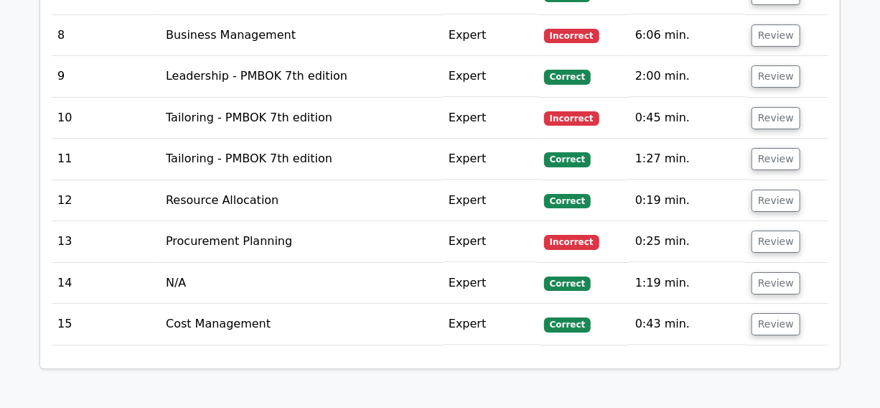
scroll to position [2218, 0]
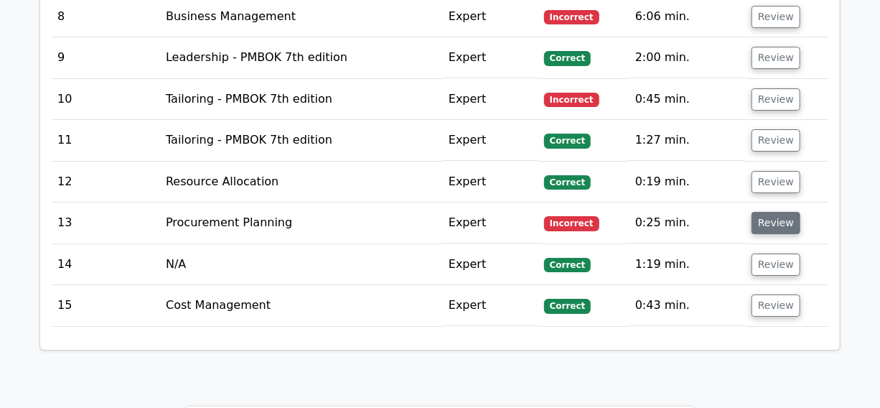
click at [776, 212] on button "Review" at bounding box center [776, 223] width 49 height 22
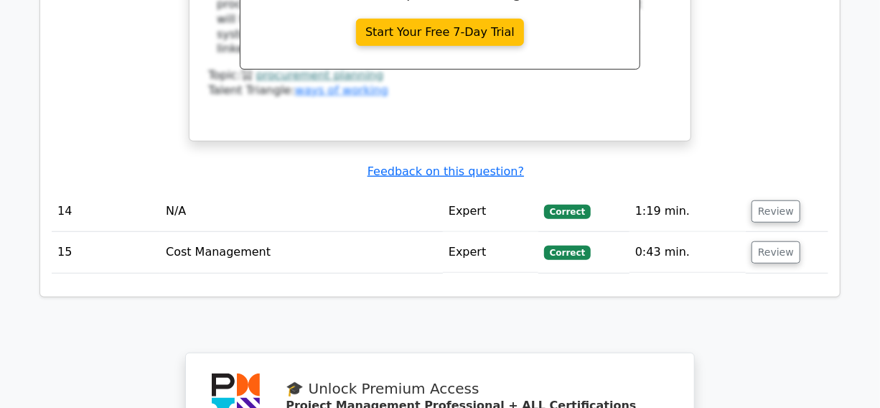
scroll to position [2872, 0]
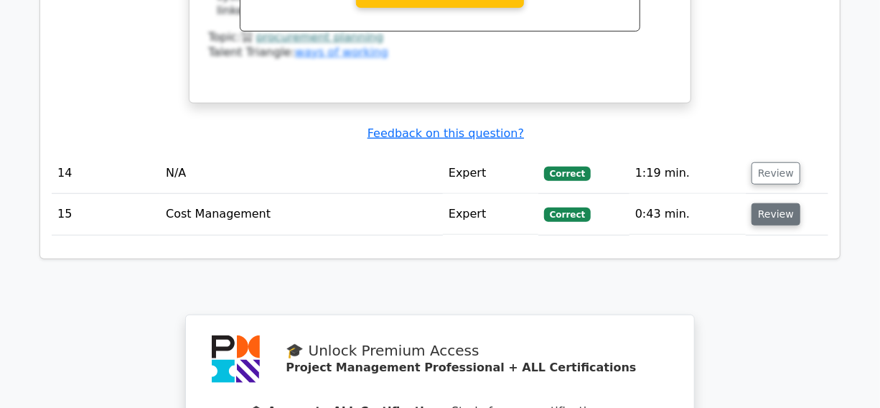
click at [770, 203] on button "Review" at bounding box center [776, 214] width 49 height 22
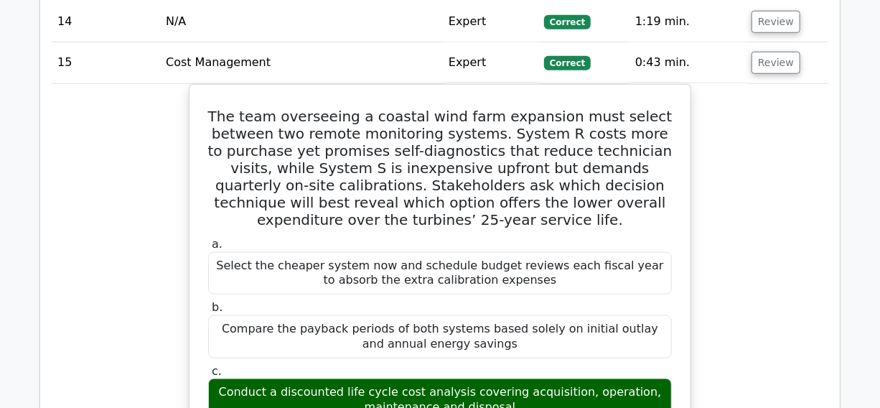
scroll to position [2936, 0]
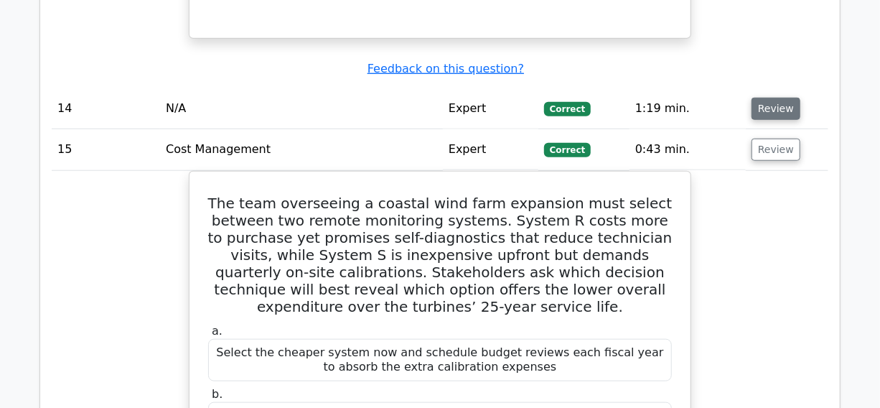
click at [768, 98] on button "Review" at bounding box center [776, 109] width 49 height 22
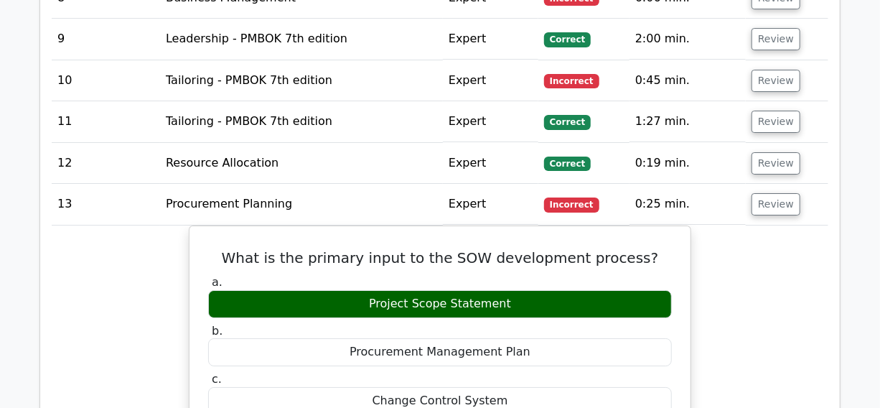
scroll to position [2218, 0]
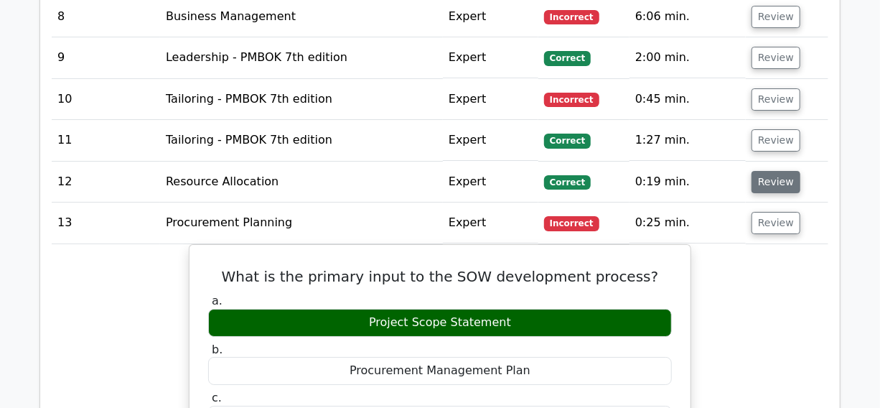
click at [768, 171] on button "Review" at bounding box center [776, 182] width 49 height 22
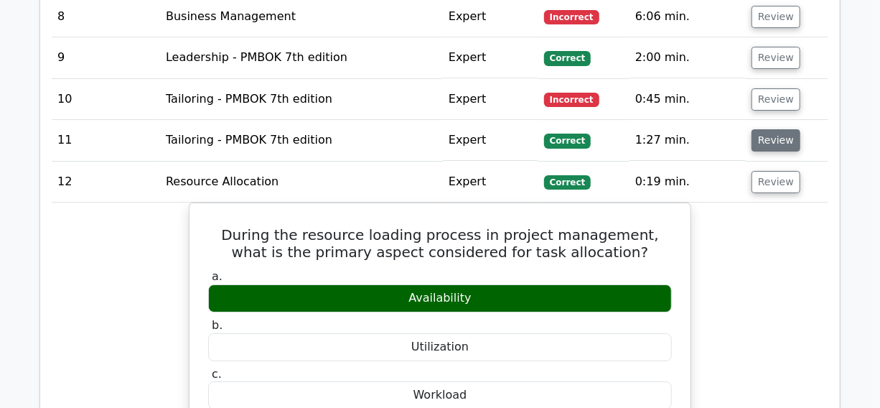
click at [773, 129] on button "Review" at bounding box center [776, 140] width 49 height 22
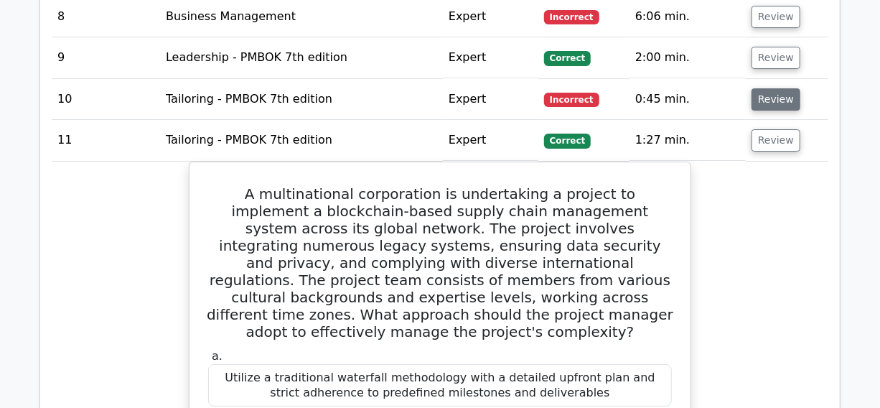
click at [770, 88] on button "Review" at bounding box center [776, 99] width 49 height 22
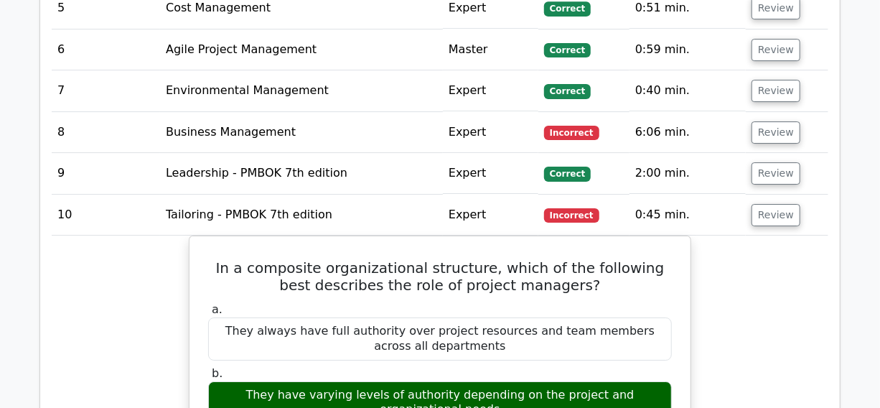
scroll to position [2088, 0]
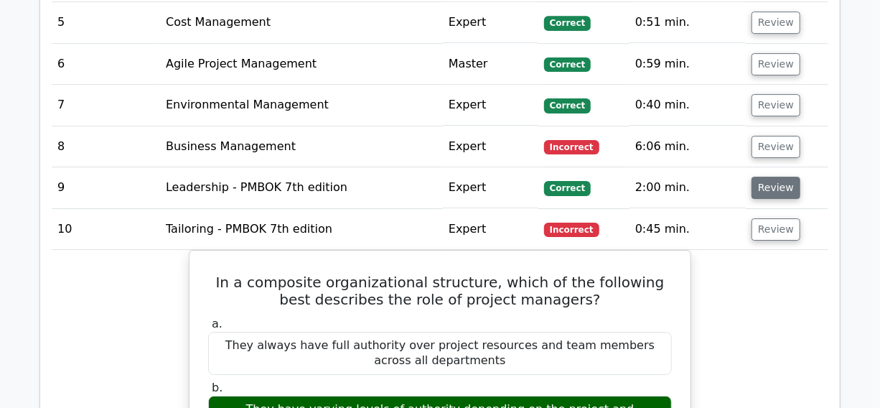
click at [778, 177] on button "Review" at bounding box center [776, 188] width 49 height 22
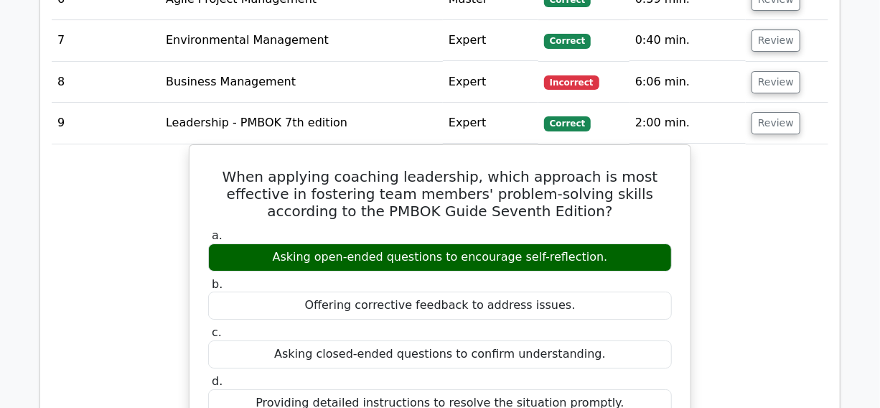
scroll to position [2154, 0]
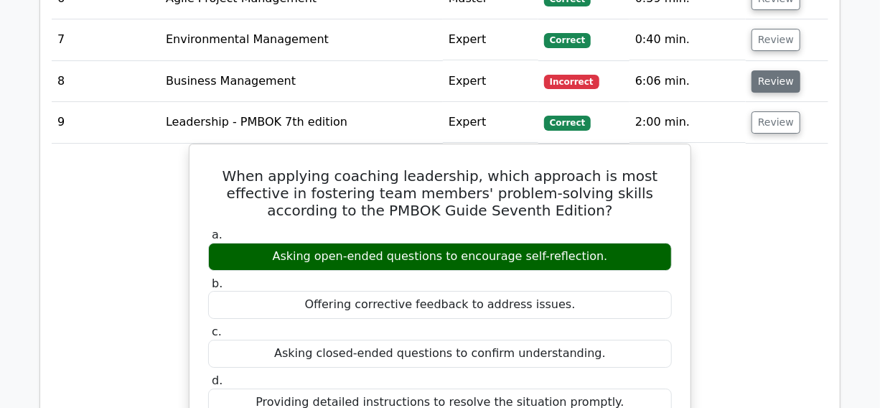
click at [775, 70] on button "Review" at bounding box center [776, 81] width 49 height 22
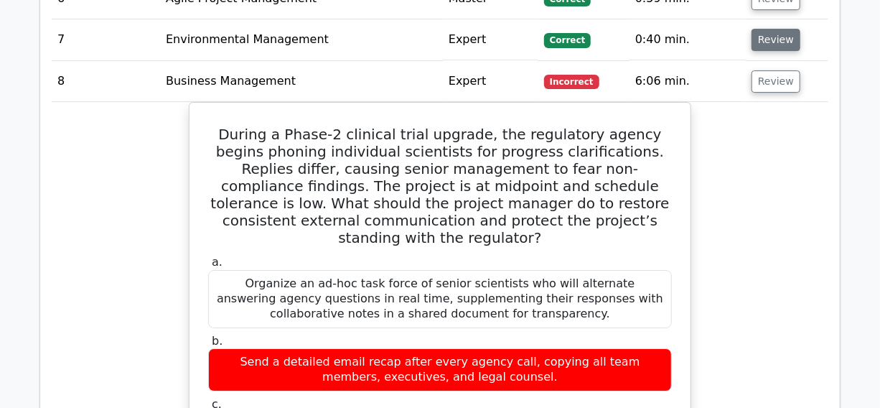
click at [769, 29] on button "Review" at bounding box center [776, 40] width 49 height 22
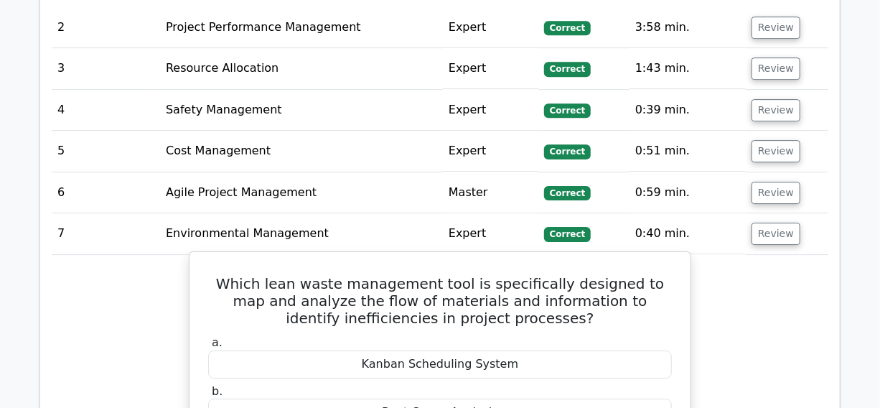
scroll to position [1958, 0]
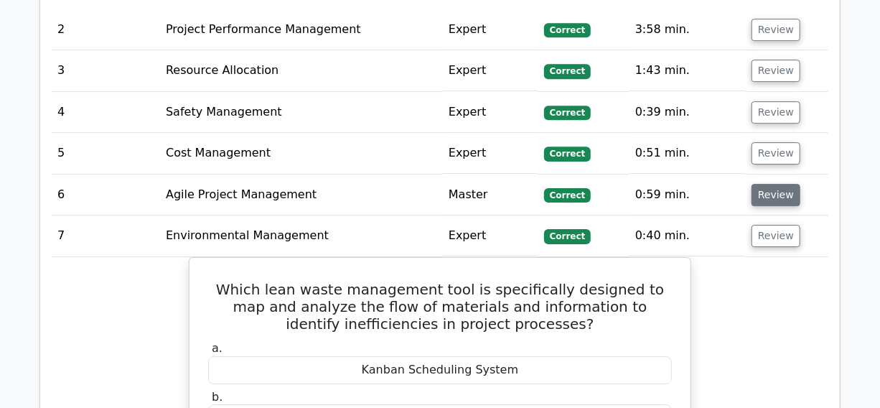
click at [783, 184] on button "Review" at bounding box center [776, 195] width 49 height 22
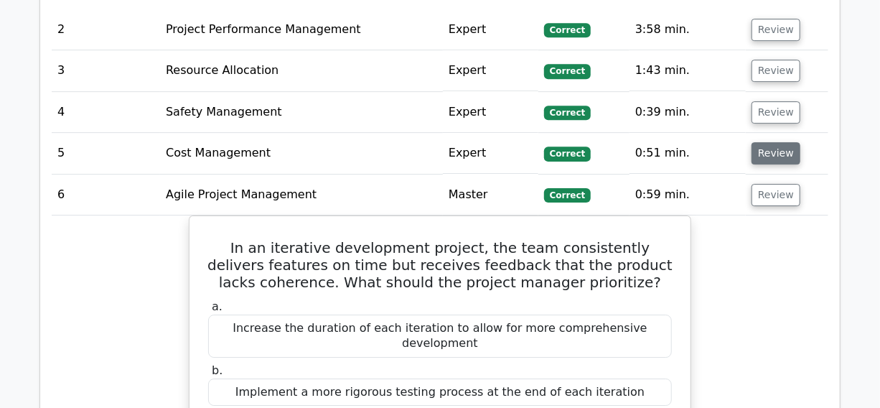
click at [778, 142] on button "Review" at bounding box center [776, 153] width 49 height 22
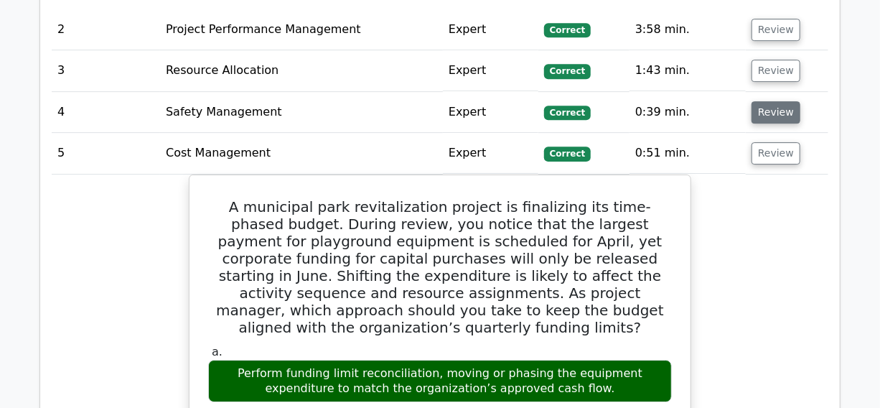
click at [767, 101] on button "Review" at bounding box center [776, 112] width 49 height 22
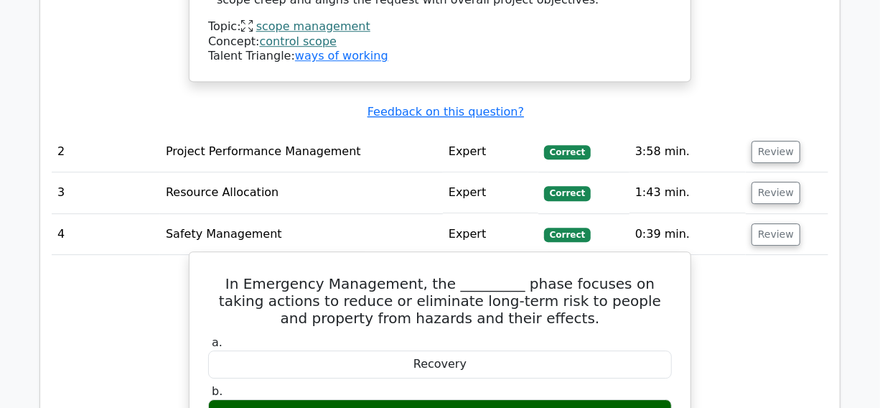
scroll to position [1827, 0]
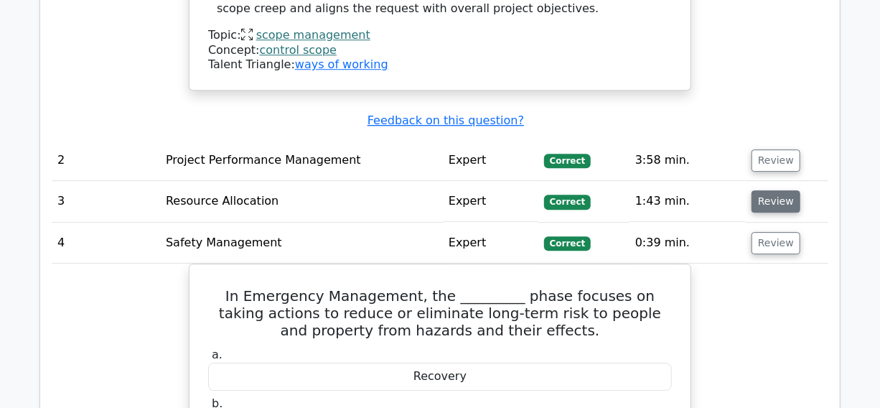
click at [778, 190] on button "Review" at bounding box center [776, 201] width 49 height 22
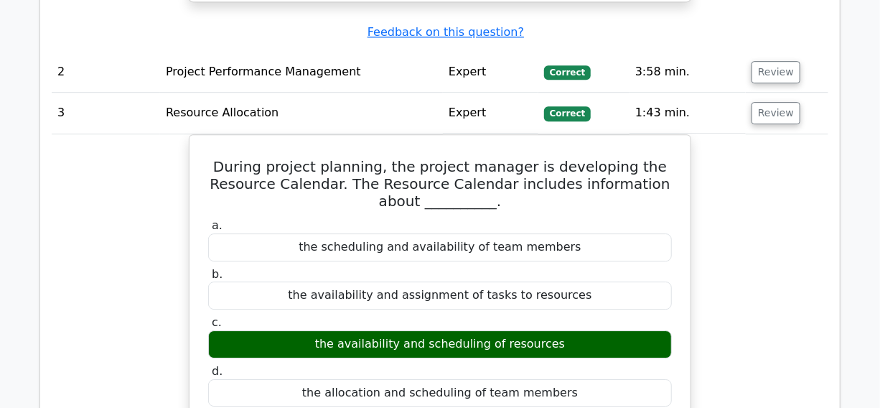
scroll to position [1892, 0]
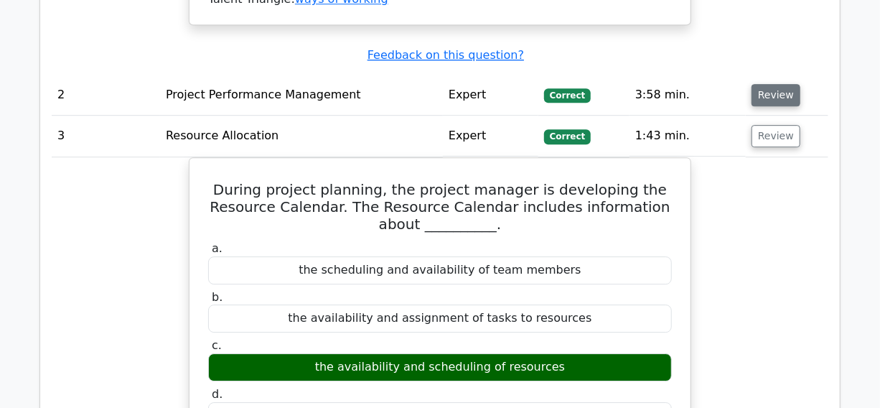
click at [771, 84] on button "Review" at bounding box center [776, 95] width 49 height 22
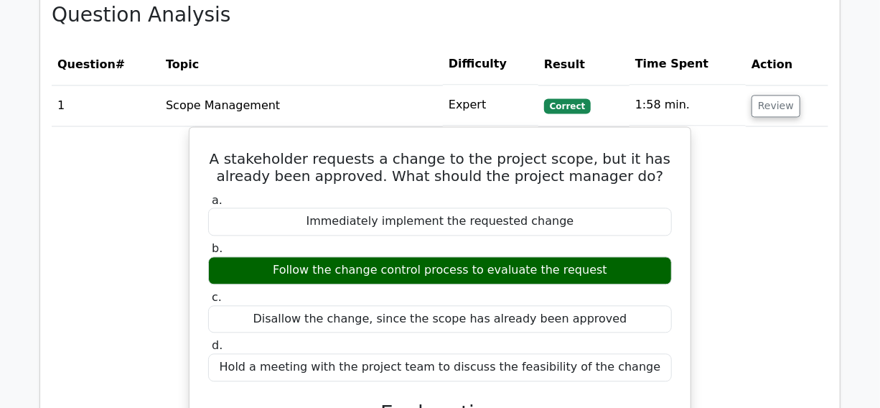
scroll to position [1305, 0]
